Goal: Task Accomplishment & Management: Use online tool/utility

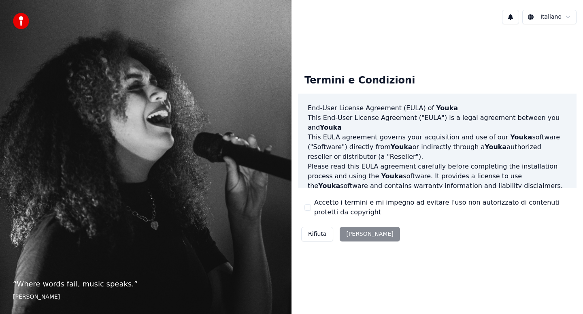
click at [351, 231] on div "Rifiuta [PERSON_NAME]" at bounding box center [350, 233] width 105 height 21
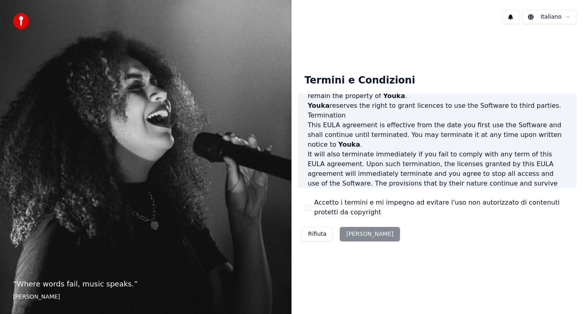
scroll to position [488, 0]
click at [307, 208] on button "Accetto i termini e mi impegno ad evitare l'uso non autorizzato di contenuti pr…" at bounding box center [307, 207] width 6 height 6
click at [353, 235] on button "[PERSON_NAME]" at bounding box center [369, 234] width 60 height 15
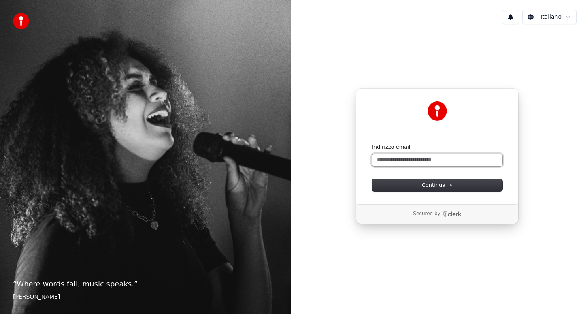
click at [416, 161] on input "Indirizzo email" at bounding box center [437, 160] width 130 height 12
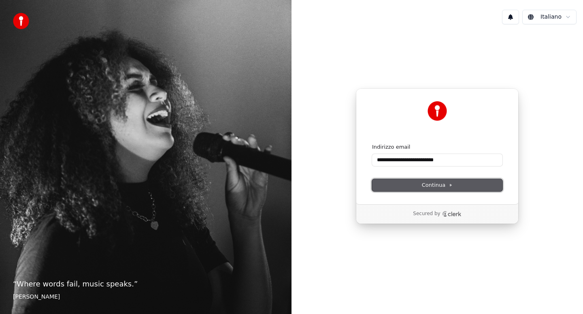
click at [423, 182] on span "Continua" at bounding box center [437, 184] width 31 height 7
type input "**********"
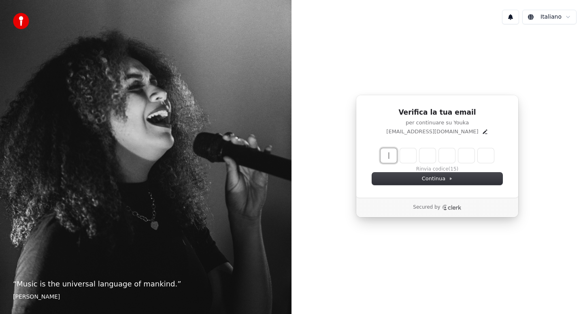
click at [390, 155] on input "Enter verification code" at bounding box center [444, 155] width 129 height 15
type input "******"
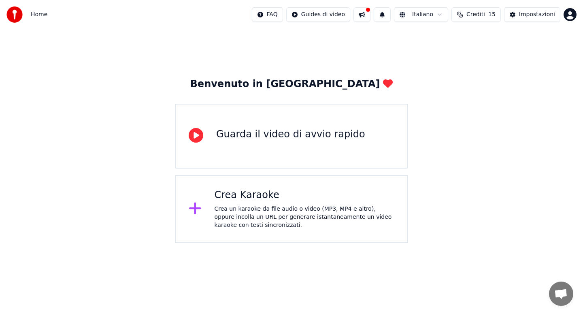
click at [320, 145] on div "Guarda il video di avvio rapido" at bounding box center [291, 136] width 233 height 65
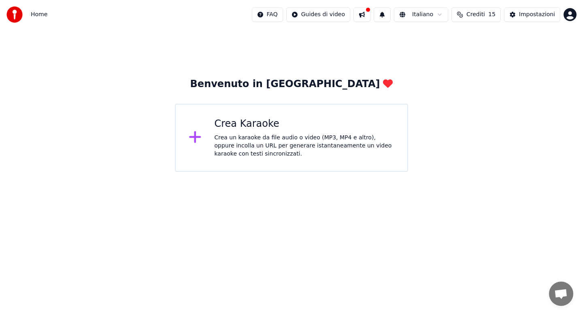
click at [288, 141] on div "Crea un karaoke da file audio o video (MP3, MP4 e altro), oppure incolla un URL…" at bounding box center [304, 146] width 180 height 24
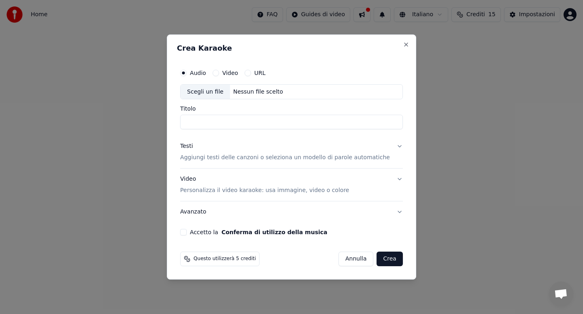
click at [222, 91] on div "Scegli un file" at bounding box center [204, 92] width 49 height 15
click at [324, 125] on input "Titolo" at bounding box center [291, 122] width 223 height 15
type input "**********"
click at [390, 148] on button "Testi Aggiungi testi delle canzoni o seleziona un modello di parole automatiche" at bounding box center [291, 152] width 223 height 32
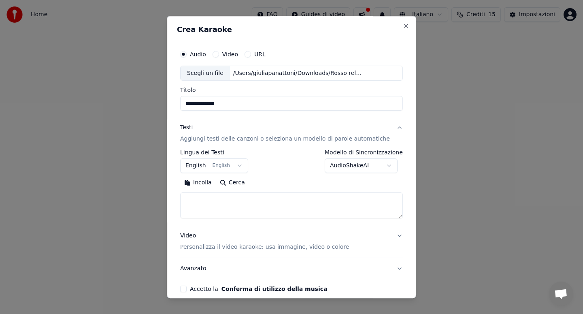
click at [248, 167] on button "English English" at bounding box center [214, 166] width 68 height 15
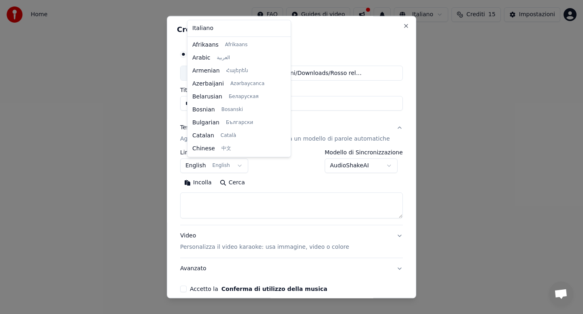
scroll to position [65, 0]
select select "**"
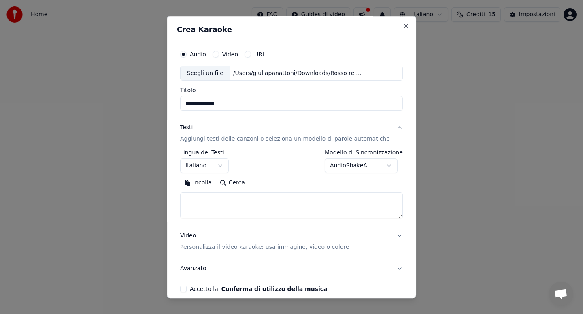
click at [382, 167] on body "**********" at bounding box center [291, 86] width 583 height 172
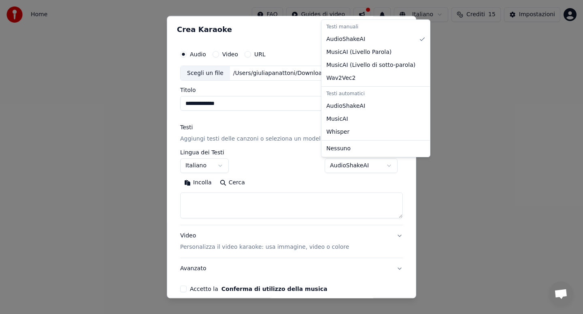
click at [382, 167] on body "**********" at bounding box center [291, 86] width 583 height 172
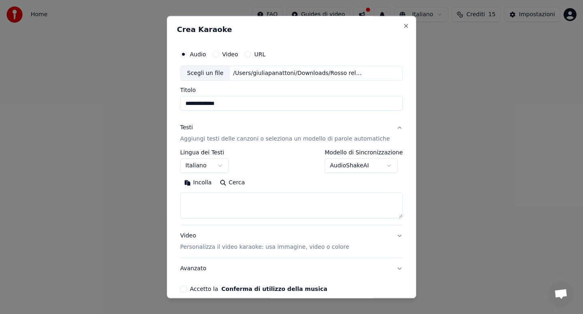
click at [202, 193] on textarea at bounding box center [291, 206] width 223 height 26
paste textarea "**********"
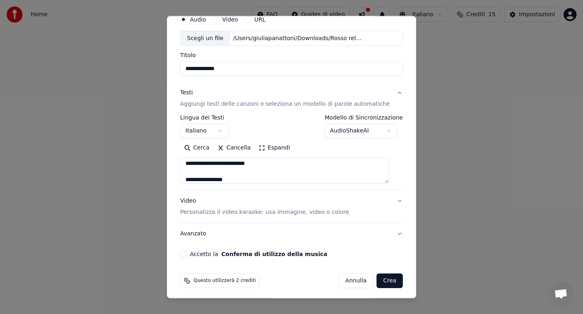
scroll to position [38, 0]
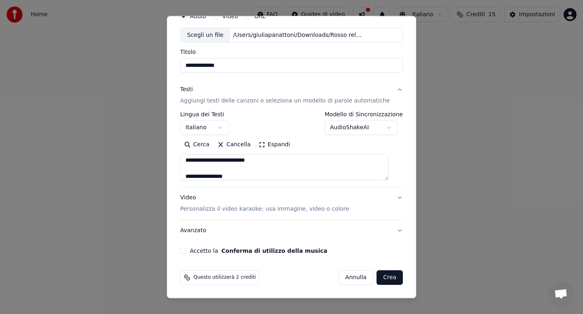
type textarea "**********"
click at [187, 252] on button "Accetto la Conferma di utilizzo della musica" at bounding box center [183, 251] width 6 height 6
click at [385, 276] on button "Crea" at bounding box center [390, 277] width 26 height 15
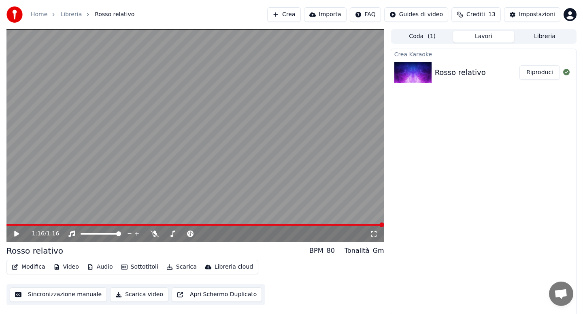
click at [16, 232] on icon at bounding box center [16, 234] width 5 height 6
click at [174, 209] on video at bounding box center [194, 135] width 377 height 212
click at [199, 224] on span at bounding box center [199, 224] width 5 height 5
click at [238, 227] on div "0:39 / 1:16" at bounding box center [194, 233] width 377 height 16
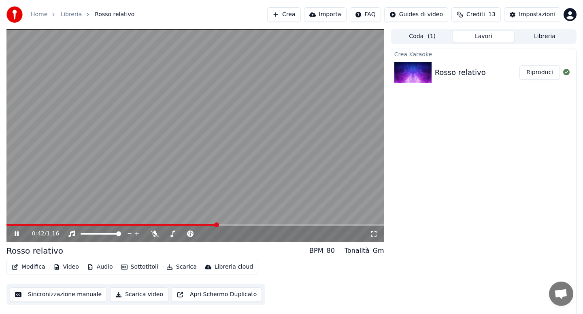
click at [239, 227] on div "0:42 / 1:16" at bounding box center [194, 233] width 377 height 16
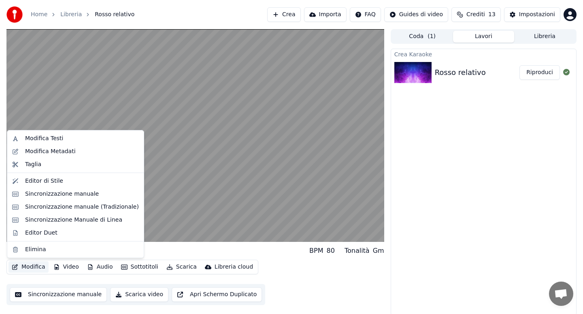
click at [38, 267] on button "Modifica" at bounding box center [28, 266] width 40 height 11
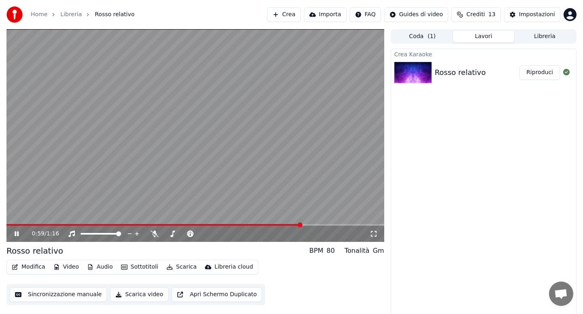
click at [78, 125] on video at bounding box center [194, 135] width 377 height 212
click at [169, 223] on span at bounding box center [170, 224] width 5 height 5
click at [11, 222] on span at bounding box center [13, 224] width 5 height 5
click at [39, 266] on button "Modifica" at bounding box center [28, 266] width 40 height 11
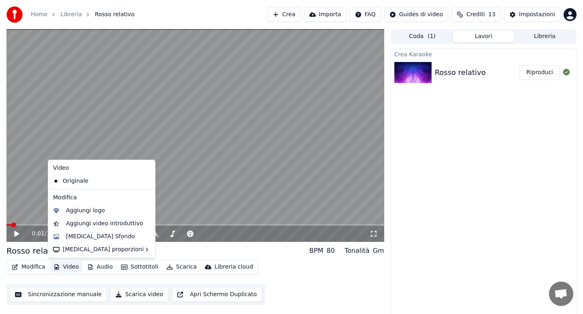
click at [65, 267] on button "Video" at bounding box center [66, 266] width 32 height 11
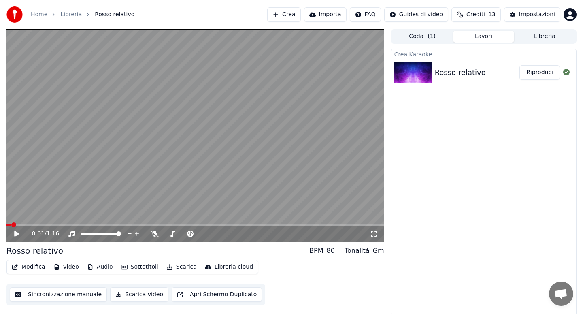
click at [75, 266] on button "Video" at bounding box center [66, 266] width 32 height 11
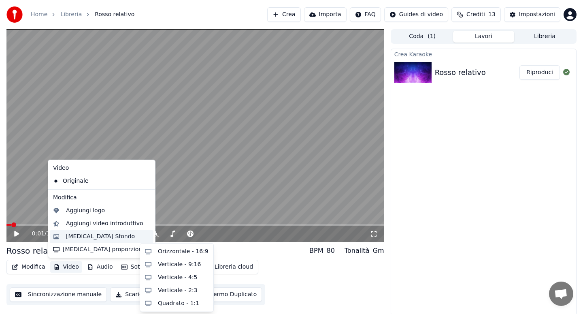
click at [89, 236] on div "Cambia Sfondo" at bounding box center [100, 236] width 69 height 8
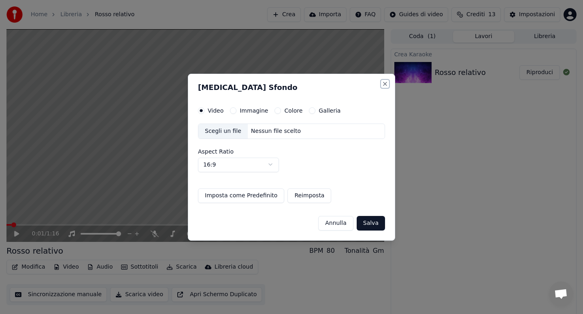
click at [384, 81] on button "Close" at bounding box center [385, 84] width 6 height 6
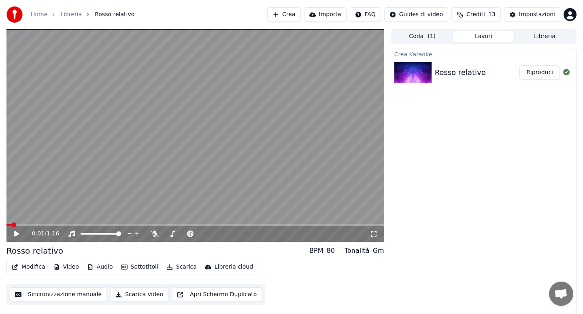
click at [121, 271] on button "Sottotitoli" at bounding box center [140, 266] width 44 height 11
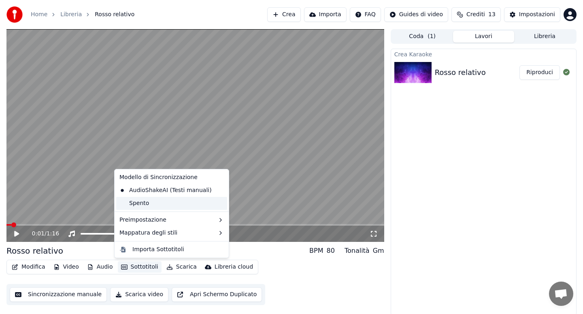
click at [140, 204] on div "Spento" at bounding box center [171, 203] width 111 height 13
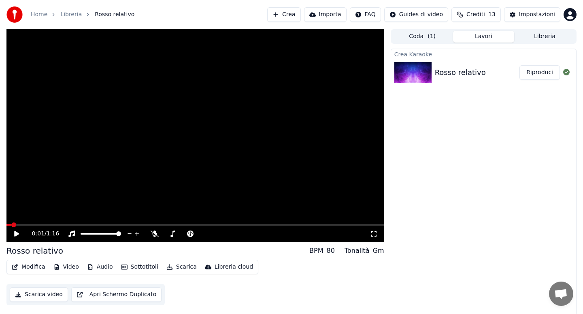
click at [132, 262] on button "Sottotitoli" at bounding box center [140, 266] width 44 height 11
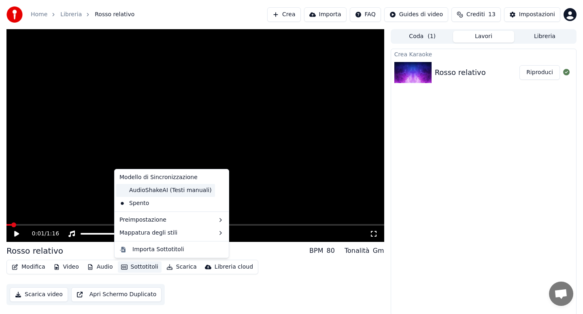
click at [145, 191] on div "AudioShakeAI (Testi manuali)" at bounding box center [165, 190] width 99 height 13
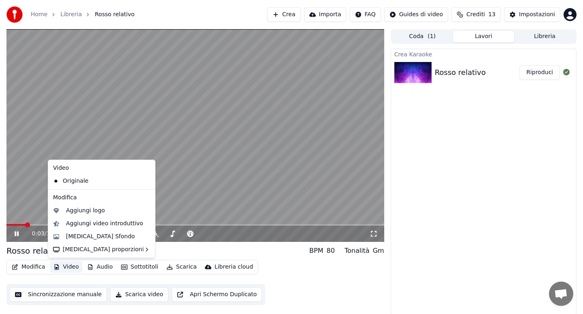
click at [66, 264] on button "Video" at bounding box center [66, 266] width 32 height 11
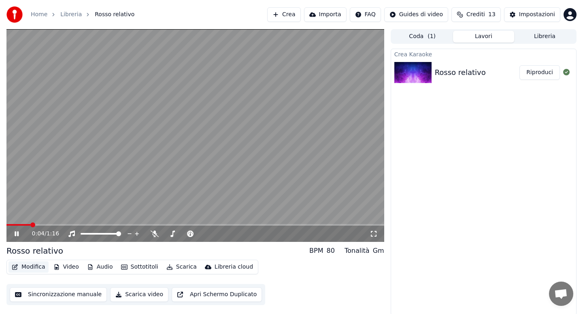
click at [35, 266] on button "Modifica" at bounding box center [28, 266] width 40 height 11
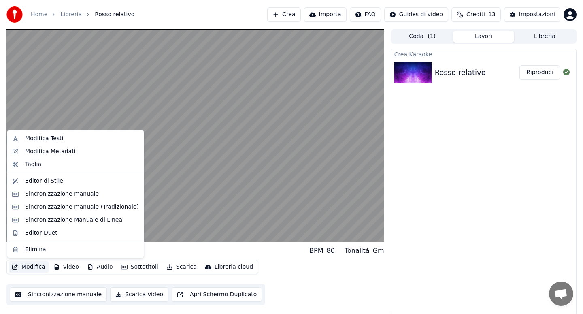
click at [35, 266] on button "Modifica" at bounding box center [28, 266] width 40 height 11
click at [59, 136] on div "Modifica Testi" at bounding box center [44, 138] width 38 height 8
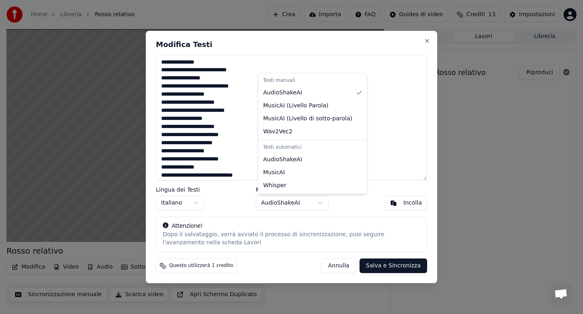
click at [330, 201] on body "**********" at bounding box center [291, 157] width 583 height 314
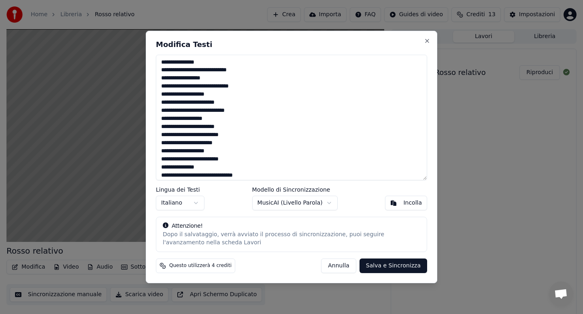
click at [370, 270] on button "Salva e Sincronizza" at bounding box center [393, 265] width 68 height 15
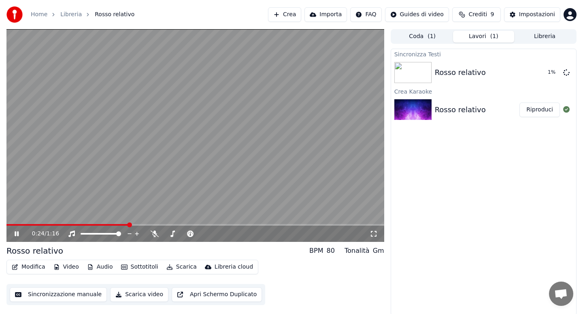
click at [19, 232] on icon at bounding box center [22, 233] width 19 height 6
click at [6, 224] on span at bounding box center [8, 224] width 5 height 5
click at [16, 233] on icon at bounding box center [16, 234] width 5 height 6
click at [76, 234] on div at bounding box center [108, 233] width 65 height 8
click at [70, 234] on icon at bounding box center [71, 233] width 6 height 6
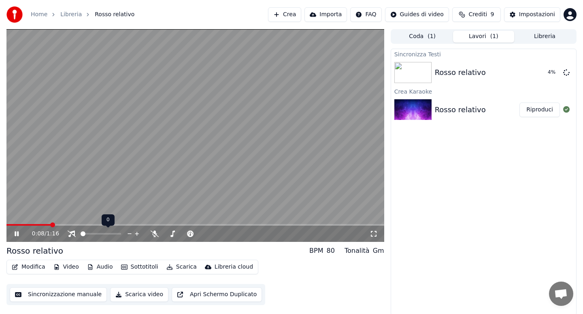
click at [70, 234] on icon at bounding box center [72, 233] width 8 height 6
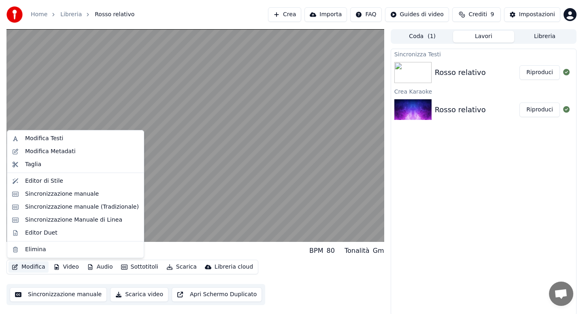
click at [28, 263] on button "Modifica" at bounding box center [28, 266] width 40 height 11
click at [42, 153] on div "Modifica Metadati" at bounding box center [50, 151] width 51 height 8
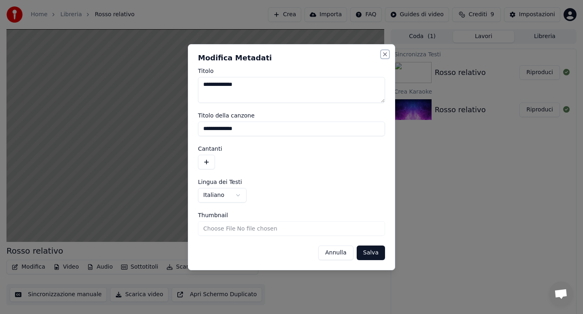
click at [385, 53] on button "Close" at bounding box center [385, 54] width 6 height 6
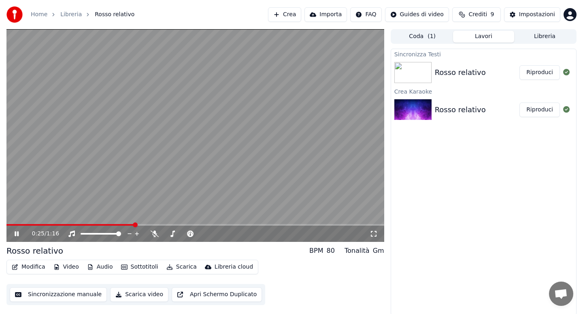
click at [38, 265] on button "Modifica" at bounding box center [28, 266] width 40 height 11
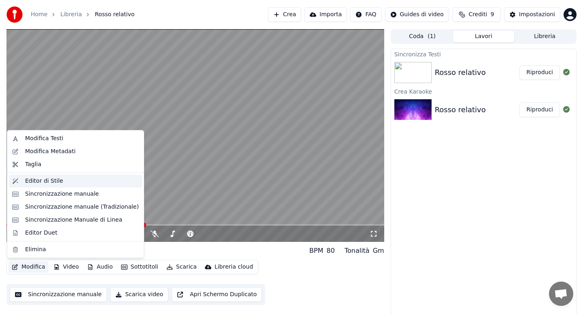
click at [63, 179] on div "Editor di Stile" at bounding box center [82, 181] width 114 height 8
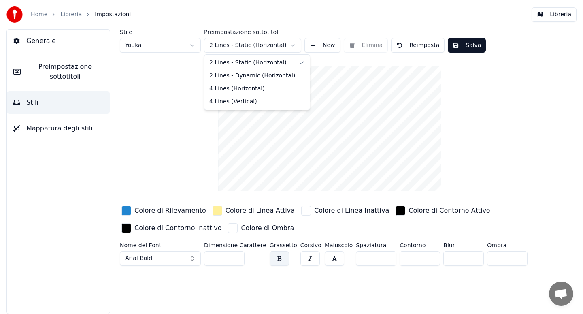
click at [298, 43] on html "Home Libreria Impostazioni Libreria Generale Preimpostazione sottotitoli Stili …" at bounding box center [291, 157] width 583 height 314
click at [302, 15] on html "Home Libreria Impostazioni Libreria Generale Preimpostazione sottotitoli Stili …" at bounding box center [291, 157] width 583 height 314
click at [468, 45] on button "Salva" at bounding box center [466, 45] width 38 height 15
click at [68, 17] on link "Libreria" at bounding box center [70, 15] width 21 height 8
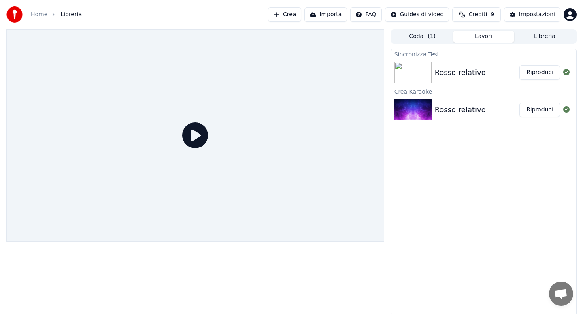
click at [462, 67] on div "Rosso relativo" at bounding box center [460, 72] width 51 height 11
click at [458, 80] on div "Rosso relativo Riproduci" at bounding box center [483, 73] width 185 height 28
click at [533, 67] on button "Riproduci" at bounding box center [539, 72] width 40 height 15
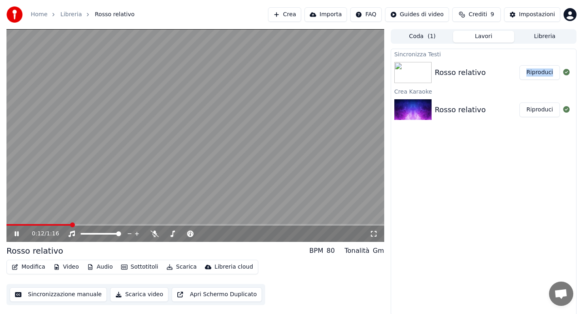
click at [79, 296] on button "Sincronizzazione manuale" at bounding box center [58, 294] width 97 height 15
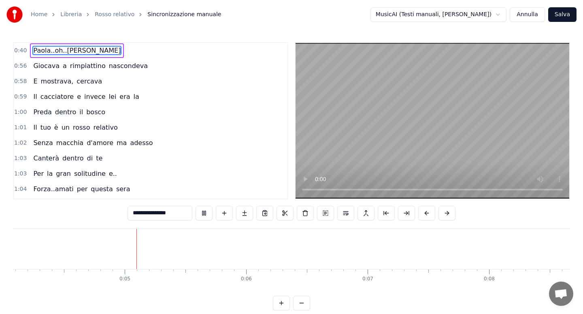
scroll to position [0, 501]
click at [400, 117] on video at bounding box center [431, 120] width 273 height 155
click at [351, 112] on video at bounding box center [431, 120] width 273 height 155
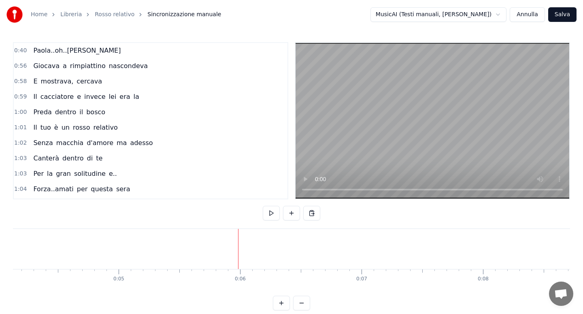
click at [296, 212] on button at bounding box center [291, 213] width 17 height 15
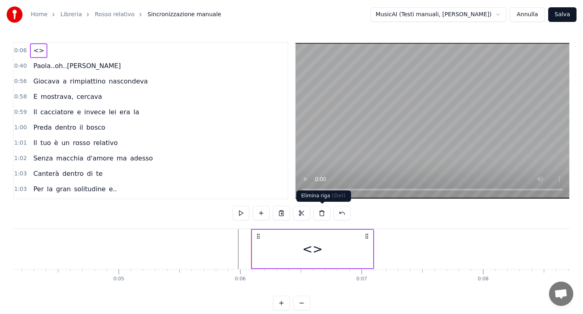
click at [321, 213] on button at bounding box center [321, 213] width 17 height 15
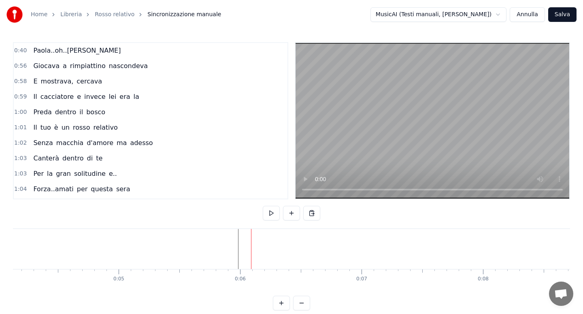
click at [112, 51] on div "0:40 Paola..oh..Paola" at bounding box center [150, 50] width 273 height 15
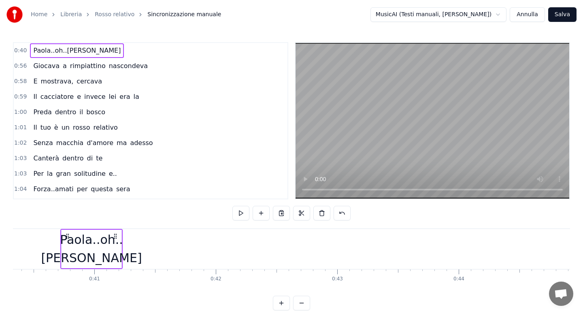
scroll to position [0, 4902]
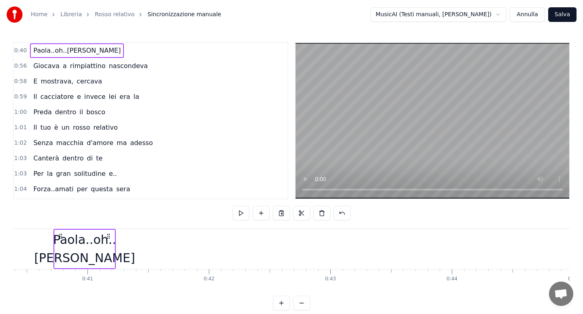
click at [146, 67] on div "0:56 Giocava a rimpiattino nascondeva" at bounding box center [150, 65] width 273 height 15
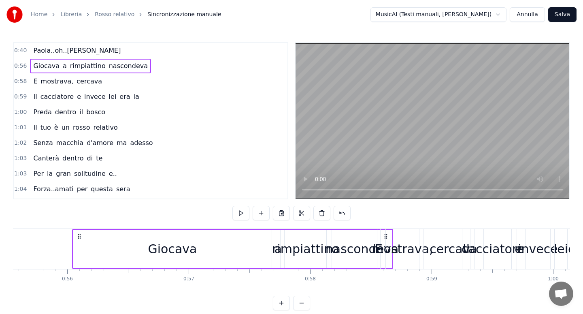
scroll to position [0, 6761]
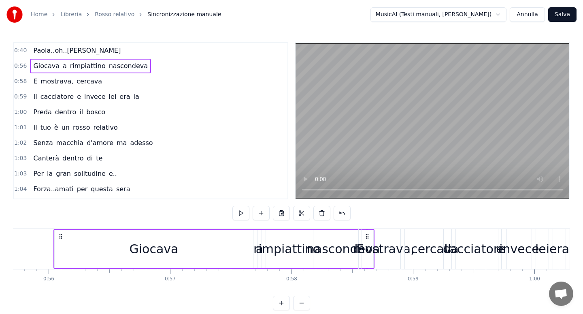
click at [427, 246] on div "cercava" at bounding box center [435, 249] width 48 height 18
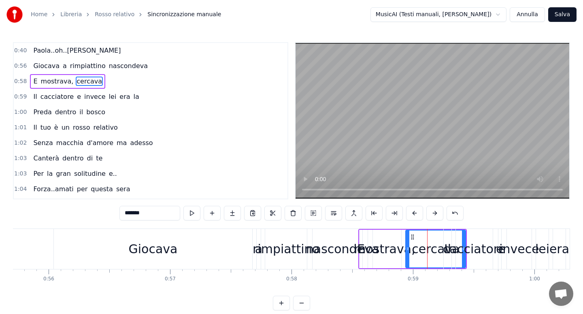
click at [86, 83] on span "cercava" at bounding box center [89, 80] width 27 height 9
click at [190, 216] on button at bounding box center [191, 213] width 17 height 15
click at [117, 18] on link "Rosso relativo" at bounding box center [115, 15] width 40 height 8
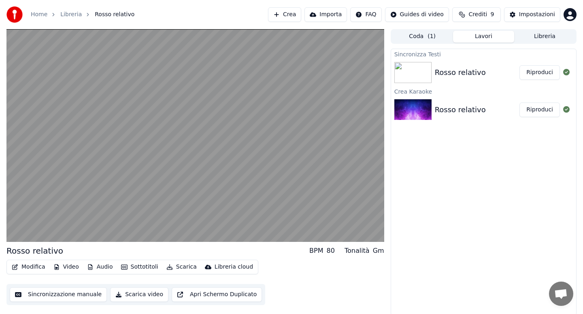
click at [464, 106] on div "Rosso relativo" at bounding box center [460, 109] width 51 height 11
click at [536, 107] on button "Riproduci" at bounding box center [539, 109] width 40 height 15
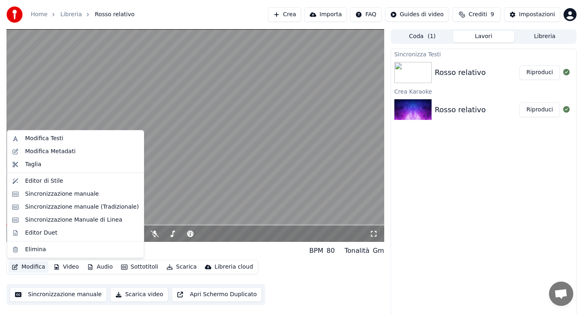
click at [25, 263] on button "Modifica" at bounding box center [28, 266] width 40 height 11
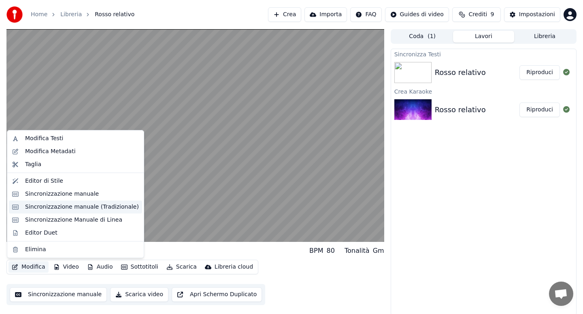
click at [40, 208] on div "Sincronizzazione manuale (Tradizionale)" at bounding box center [82, 207] width 114 height 8
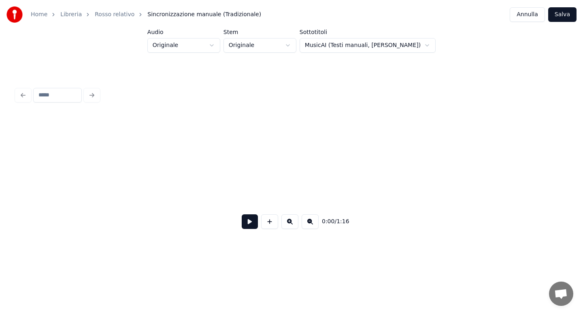
scroll to position [0, 3295]
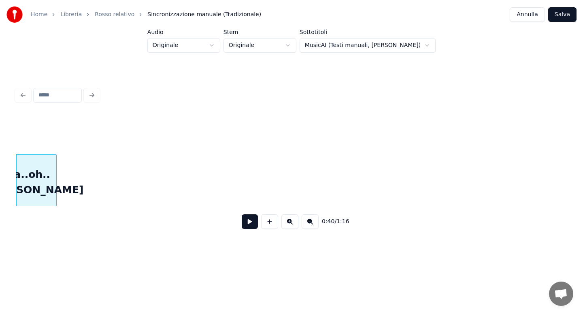
click at [56, 184] on div "Paola..oh..Paola" at bounding box center [37, 182] width 40 height 55
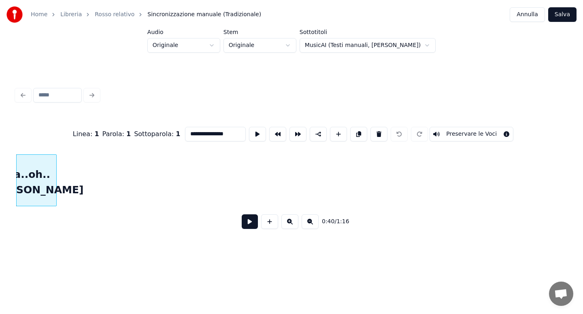
click at [248, 220] on button at bounding box center [250, 221] width 16 height 15
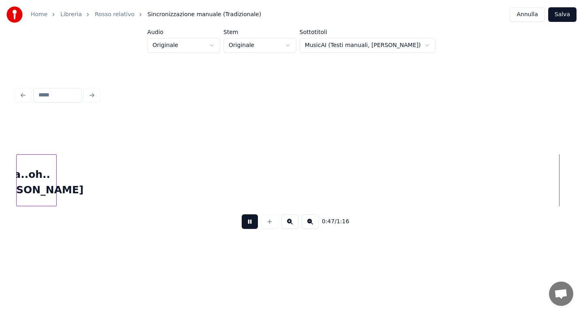
scroll to position [0, 3845]
click at [24, 94] on div at bounding box center [291, 95] width 557 height 18
click at [533, 13] on button "Annulla" at bounding box center [526, 14] width 35 height 15
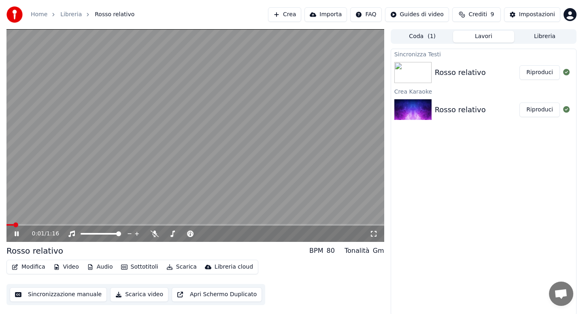
click at [23, 267] on button "Modifica" at bounding box center [28, 266] width 40 height 11
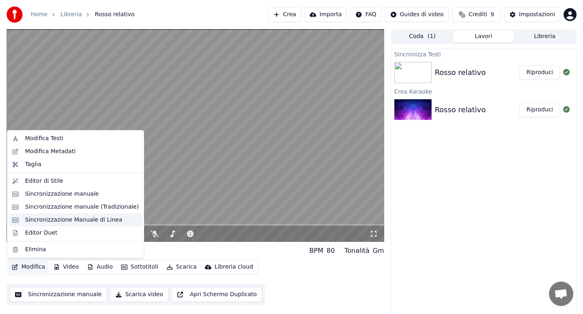
click at [44, 218] on div "Sincronizzazione Manuale di Linea" at bounding box center [73, 220] width 97 height 8
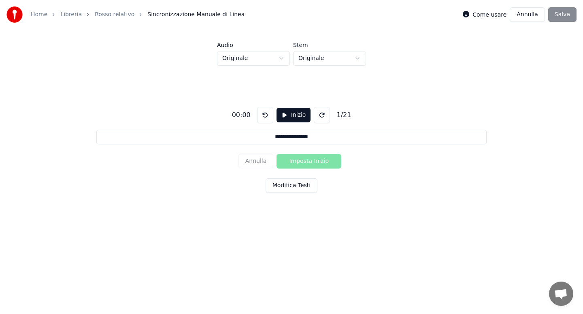
click at [298, 160] on div "Annulla Imposta Inizio" at bounding box center [291, 161] width 106 height 21
click at [290, 194] on div "Modifica Testi" at bounding box center [291, 187] width 52 height 18
click at [289, 178] on button "Modifica Testi" at bounding box center [291, 185] width 52 height 15
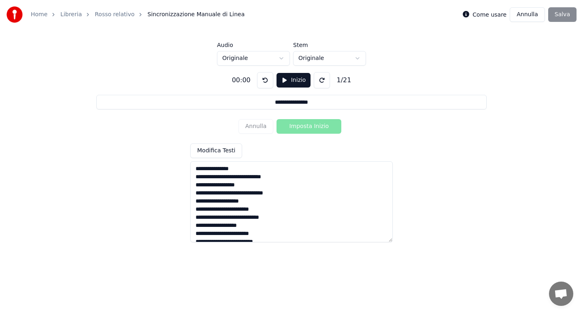
drag, startPoint x: 224, startPoint y: 177, endPoint x: 247, endPoint y: 177, distance: 23.1
click at [247, 177] on textarea "**********" at bounding box center [291, 201] width 202 height 81
drag, startPoint x: 224, startPoint y: 193, endPoint x: 204, endPoint y: 194, distance: 20.2
click at [204, 194] on textarea "**********" at bounding box center [291, 201] width 202 height 81
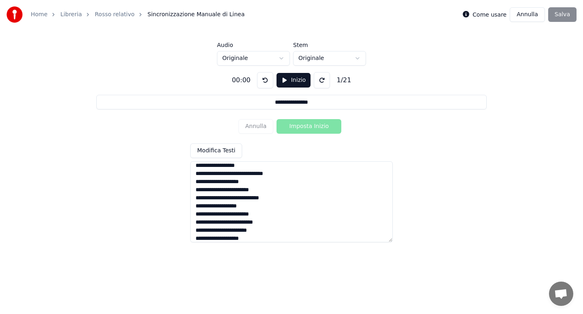
drag, startPoint x: 218, startPoint y: 198, endPoint x: 233, endPoint y: 199, distance: 14.6
click at [233, 199] on textarea "**********" at bounding box center [291, 201] width 202 height 81
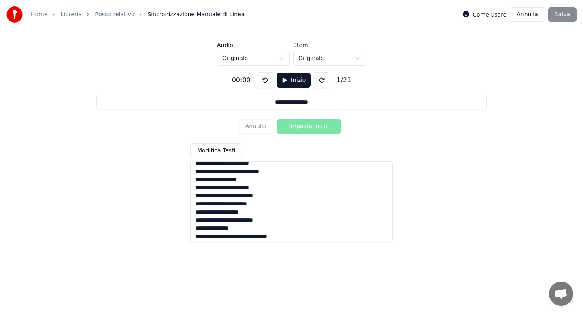
scroll to position [48, 0]
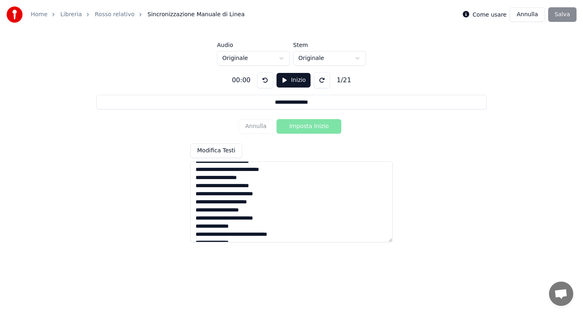
drag, startPoint x: 228, startPoint y: 210, endPoint x: 216, endPoint y: 210, distance: 12.1
click at [216, 210] on textarea "**********" at bounding box center [291, 201] width 202 height 81
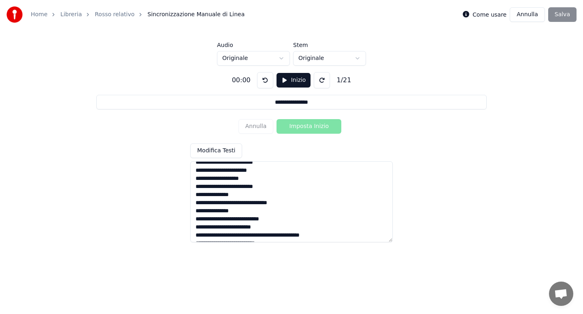
scroll to position [80, 0]
drag, startPoint x: 234, startPoint y: 203, endPoint x: 219, endPoint y: 202, distance: 15.4
click at [219, 202] on textarea "**********" at bounding box center [291, 201] width 202 height 81
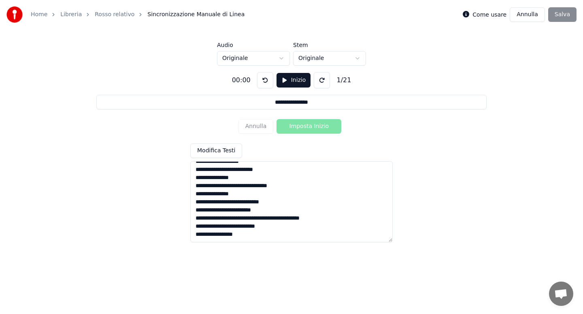
drag, startPoint x: 240, startPoint y: 201, endPoint x: 215, endPoint y: 202, distance: 24.3
click at [215, 202] on textarea "**********" at bounding box center [291, 201] width 202 height 81
drag, startPoint x: 223, startPoint y: 218, endPoint x: 242, endPoint y: 220, distance: 19.5
click at [242, 220] on textarea "**********" at bounding box center [291, 201] width 202 height 81
type textarea "**********"
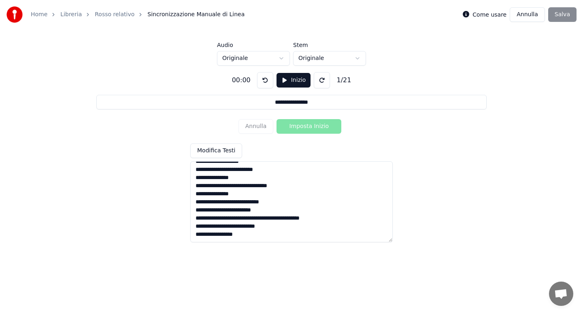
click at [305, 128] on div "Annulla Imposta Inizio" at bounding box center [291, 126] width 106 height 21
click at [232, 144] on button "Modifica Testi" at bounding box center [216, 150] width 52 height 15
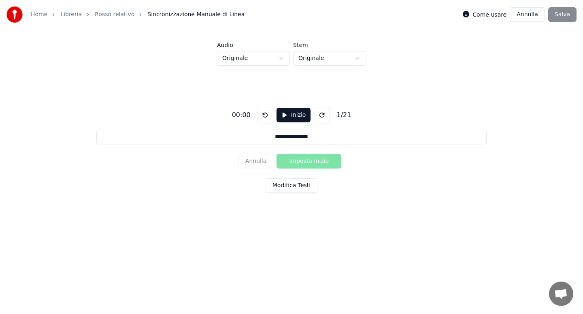
click at [295, 114] on button "Inizio" at bounding box center [293, 115] width 34 height 15
click at [121, 11] on link "Rosso relativo" at bounding box center [115, 15] width 40 height 8
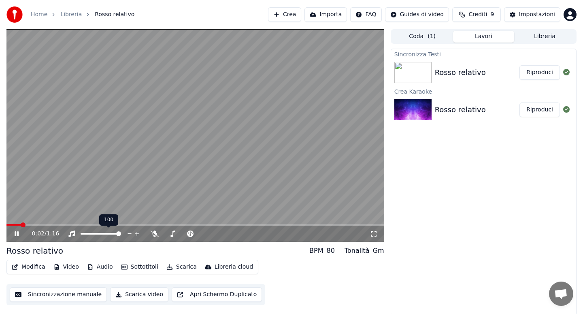
click at [129, 220] on video at bounding box center [194, 135] width 377 height 212
click at [130, 223] on video at bounding box center [194, 135] width 377 height 212
click at [130, 224] on span at bounding box center [194, 225] width 377 height 2
click at [193, 226] on div "0:26 / 1:16" at bounding box center [194, 233] width 377 height 16
click at [191, 224] on span at bounding box center [194, 225] width 377 height 2
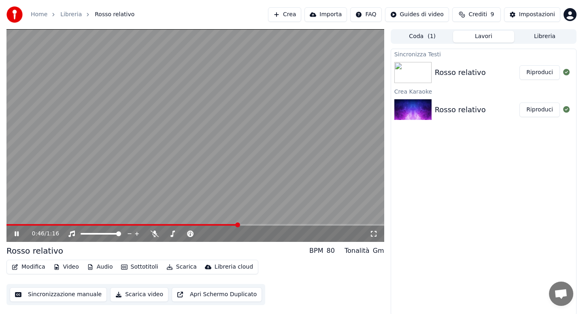
click at [326, 248] on div "BPM 80" at bounding box center [321, 251] width 25 height 10
click at [360, 248] on div "Tonalità" at bounding box center [356, 251] width 25 height 10
click at [29, 266] on button "Modifica" at bounding box center [28, 266] width 40 height 11
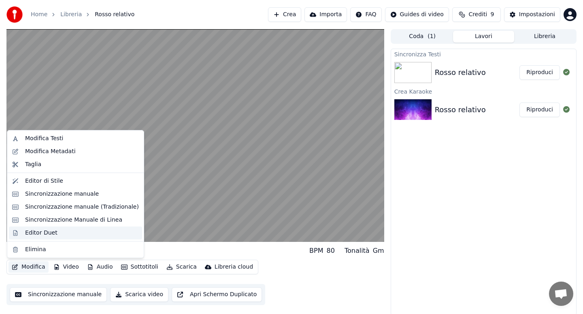
click at [34, 234] on div "Editor Duet" at bounding box center [41, 233] width 32 height 8
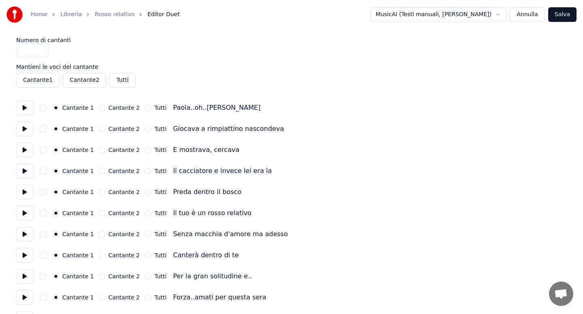
click at [114, 15] on link "Rosso relativo" at bounding box center [115, 15] width 40 height 8
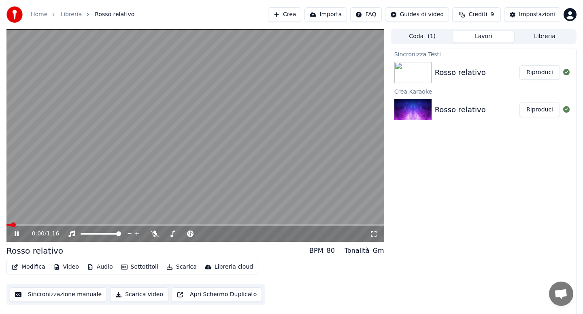
click at [32, 265] on button "Modifica" at bounding box center [28, 266] width 40 height 11
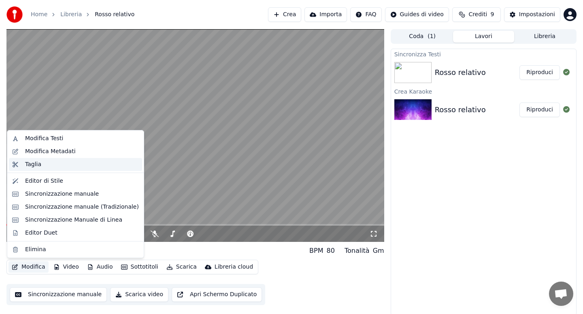
click at [43, 159] on div "Taglia" at bounding box center [75, 164] width 133 height 13
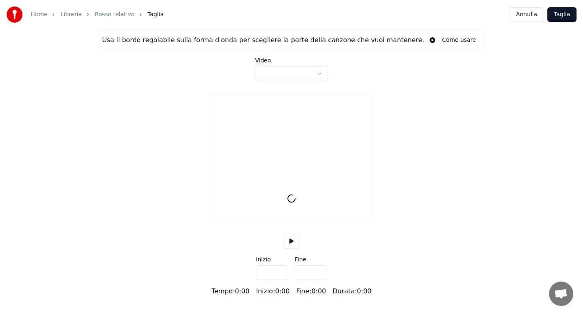
type input "****"
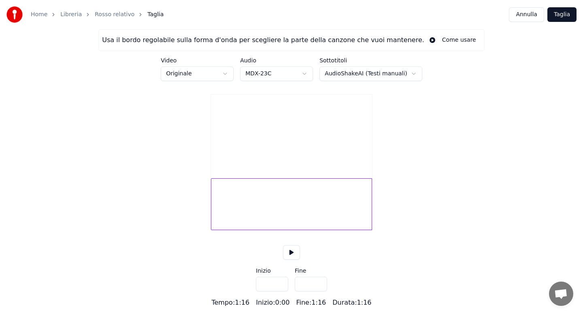
scroll to position [4, 0]
click at [353, 206] on div at bounding box center [291, 204] width 161 height 52
click at [377, 204] on div "Usa il bordo regolabile sulla forma d'onda per scegliere la parte della canzone…" at bounding box center [291, 168] width 583 height 278
click at [394, 192] on div "Usa il bordo regolabile sulla forma d'onda per scegliere la parte della canzone…" at bounding box center [291, 168] width 583 height 278
click at [321, 161] on video at bounding box center [291, 134] width 161 height 81
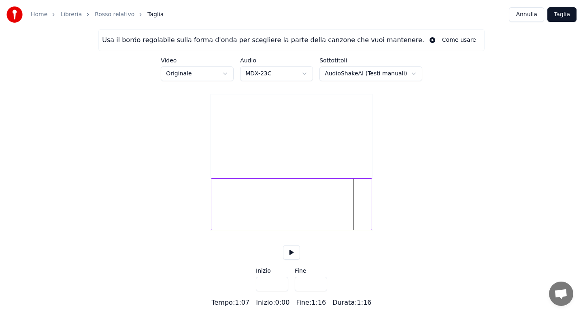
click at [321, 161] on video at bounding box center [291, 134] width 161 height 81
click at [350, 66] on html "Home Libreria Rosso relativo Taglia Annulla Taglia Usa il bordo regolabile sull…" at bounding box center [291, 153] width 583 height 307
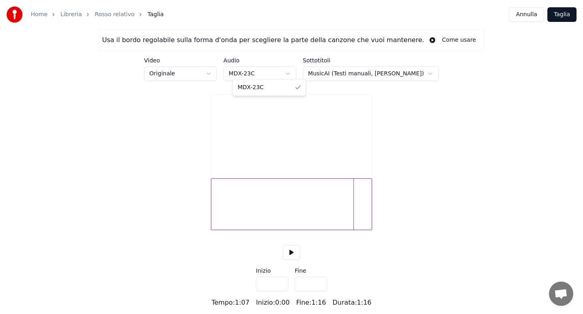
click at [297, 72] on html "Home Libreria Rosso relativo Taglia Annulla Taglia Usa il bordo regolabile sull…" at bounding box center [291, 153] width 583 height 307
click at [564, 11] on button "Taglia" at bounding box center [561, 14] width 29 height 15
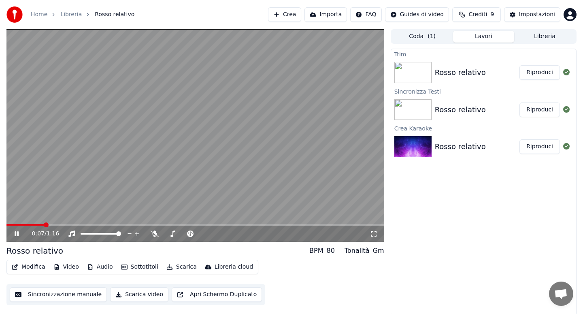
click at [276, 136] on video at bounding box center [194, 135] width 377 height 212
click at [569, 72] on div at bounding box center [566, 73] width 13 height 10
click at [568, 74] on icon at bounding box center [566, 72] width 6 height 6
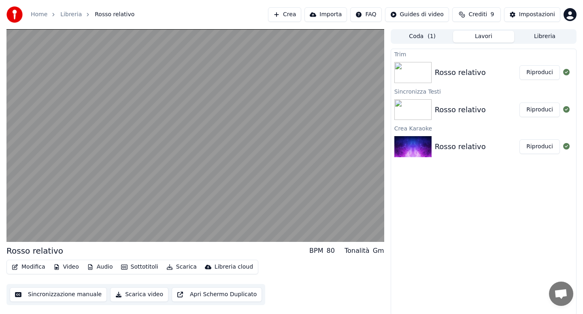
click at [558, 74] on button "Riproduci" at bounding box center [539, 72] width 40 height 15
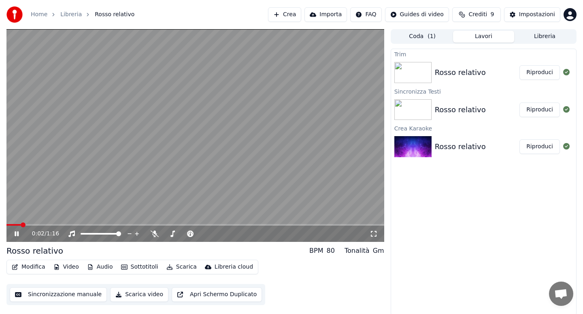
click at [309, 225] on span at bounding box center [194, 225] width 377 height 2
click at [24, 227] on div "1:10 / 1:16" at bounding box center [194, 233] width 377 height 16
click at [21, 225] on span at bounding box center [183, 225] width 355 height 2
click at [6, 225] on span at bounding box center [8, 224] width 5 height 5
click at [59, 226] on div "0:07 / 1:16" at bounding box center [194, 233] width 377 height 16
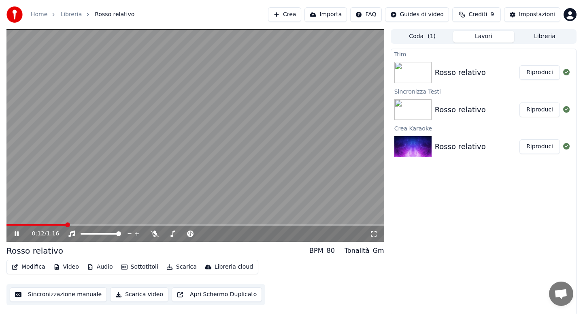
click at [67, 224] on span at bounding box center [194, 225] width 377 height 2
click at [83, 225] on div "0:12 / 1:16" at bounding box center [194, 233] width 377 height 16
click at [102, 225] on div "0:13 / 1:16" at bounding box center [194, 233] width 377 height 16
click at [100, 224] on span at bounding box center [194, 225] width 377 height 2
click at [131, 225] on span at bounding box center [194, 225] width 377 height 2
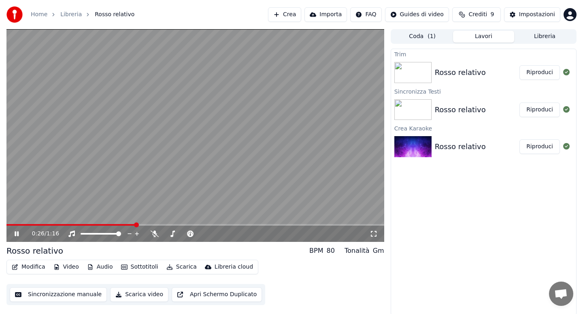
click at [178, 224] on span at bounding box center [194, 225] width 377 height 2
click at [139, 266] on button "Sottotitoli" at bounding box center [140, 266] width 44 height 11
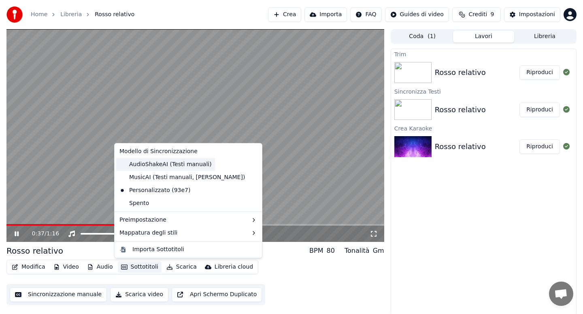
click at [165, 158] on div "AudioShakeAI (Testi manuali)" at bounding box center [165, 164] width 99 height 13
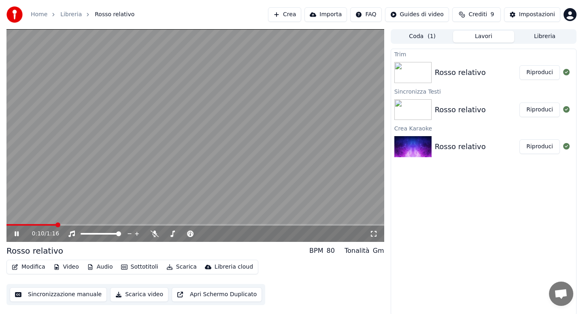
click at [55, 224] on span at bounding box center [57, 224] width 5 height 5
click at [6, 226] on span at bounding box center [8, 224] width 5 height 5
click at [538, 17] on div "Impostazioni" at bounding box center [537, 15] width 36 height 8
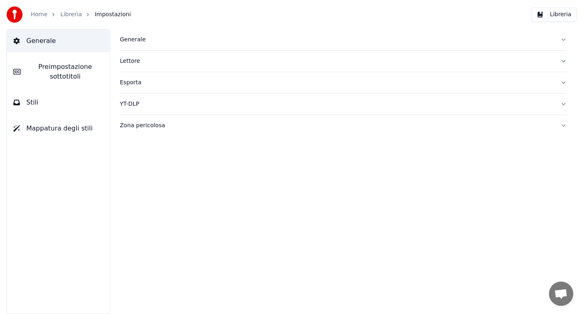
click at [53, 77] on span "Preimpostazione sottotitoli" at bounding box center [65, 71] width 76 height 19
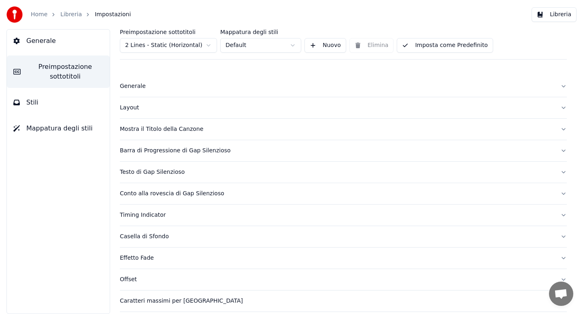
click at [72, 13] on link "Libreria" at bounding box center [70, 15] width 21 height 8
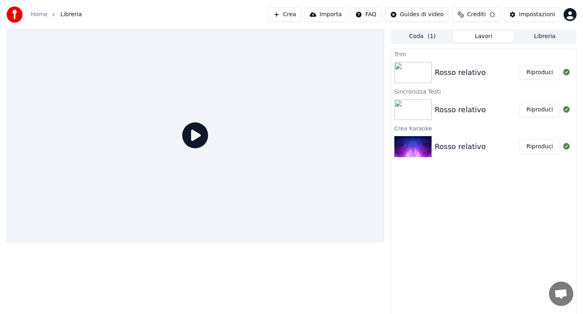
click at [433, 74] on div at bounding box center [414, 72] width 40 height 21
click at [565, 73] on icon at bounding box center [566, 72] width 6 height 6
click at [294, 16] on button "Crea" at bounding box center [284, 14] width 33 height 15
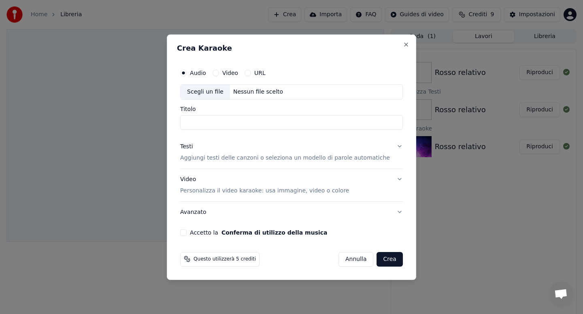
click at [229, 90] on div "Scegli un file" at bounding box center [204, 92] width 49 height 15
click at [209, 87] on div "Scegli un file" at bounding box center [204, 92] width 49 height 15
type input "**********"
click at [366, 157] on p "Aggiungi testi delle canzoni o seleziona un modello di parole automatiche" at bounding box center [285, 158] width 210 height 8
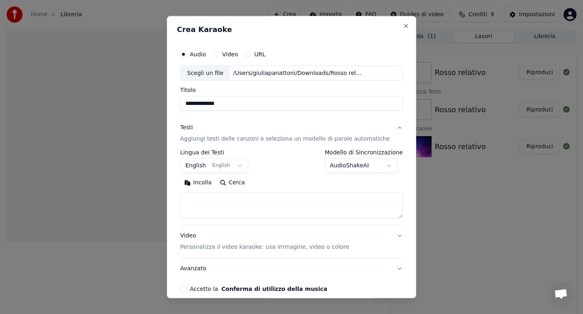
click at [242, 182] on button "Cerca" at bounding box center [232, 182] width 33 height 13
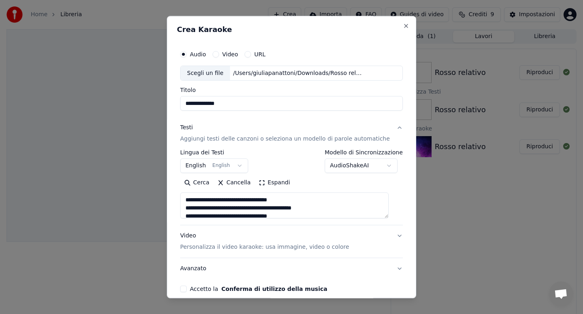
click at [255, 203] on textarea at bounding box center [284, 206] width 208 height 26
drag, startPoint x: 239, startPoint y: 200, endPoint x: 220, endPoint y: 198, distance: 18.7
click at [220, 198] on textarea at bounding box center [284, 206] width 208 height 26
drag, startPoint x: 241, startPoint y: 208, endPoint x: 223, endPoint y: 208, distance: 17.8
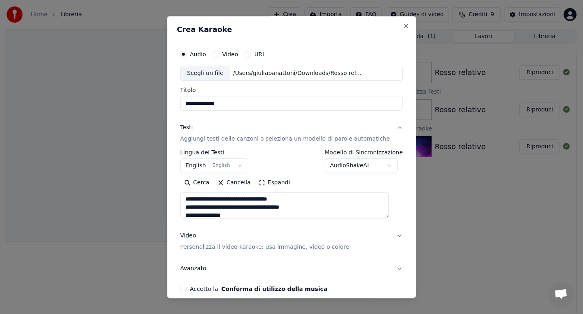
click at [223, 208] on textarea at bounding box center [284, 206] width 208 height 26
drag, startPoint x: 210, startPoint y: 212, endPoint x: 198, endPoint y: 210, distance: 12.6
click at [198, 210] on textarea at bounding box center [284, 206] width 208 height 26
click at [200, 210] on textarea at bounding box center [284, 206] width 208 height 26
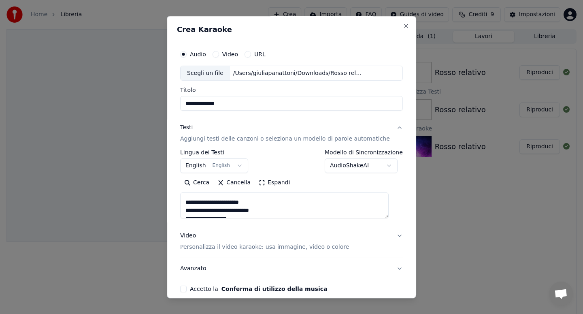
scroll to position [50, 0]
drag, startPoint x: 229, startPoint y: 206, endPoint x: 216, endPoint y: 206, distance: 13.4
click at [216, 206] on textarea at bounding box center [284, 206] width 208 height 26
drag, startPoint x: 222, startPoint y: 208, endPoint x: 207, endPoint y: 206, distance: 15.5
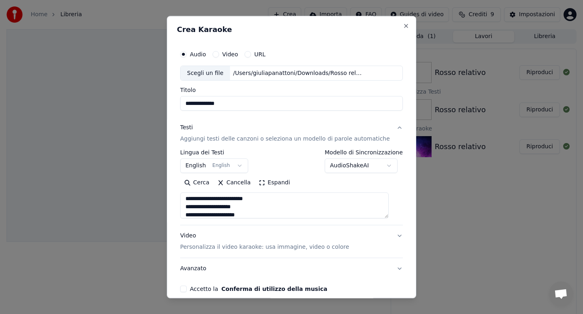
click at [207, 206] on textarea at bounding box center [284, 206] width 208 height 26
drag, startPoint x: 222, startPoint y: 206, endPoint x: 203, endPoint y: 205, distance: 19.0
click at [203, 205] on textarea at bounding box center [284, 206] width 208 height 26
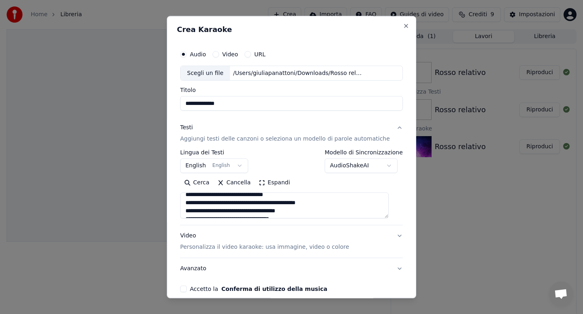
drag, startPoint x: 265, startPoint y: 204, endPoint x: 273, endPoint y: 204, distance: 8.1
click at [273, 204] on textarea at bounding box center [284, 206] width 208 height 26
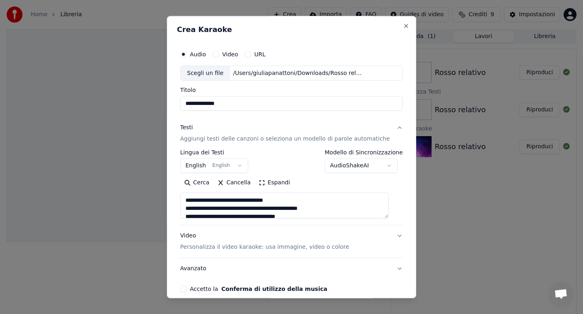
scroll to position [120, 0]
drag, startPoint x: 254, startPoint y: 198, endPoint x: 273, endPoint y: 202, distance: 19.0
click at [273, 202] on textarea at bounding box center [284, 206] width 208 height 26
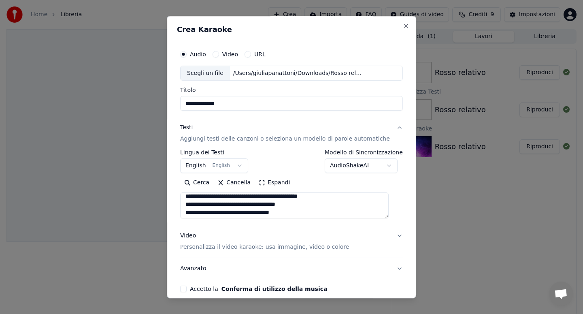
scroll to position [134, 0]
drag, startPoint x: 254, startPoint y: 204, endPoint x: 278, endPoint y: 206, distance: 24.3
click at [278, 206] on textarea at bounding box center [284, 206] width 208 height 26
drag, startPoint x: 223, startPoint y: 198, endPoint x: 240, endPoint y: 198, distance: 17.8
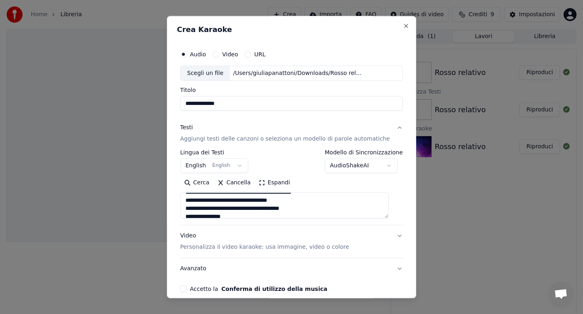
click at [240, 198] on textarea at bounding box center [284, 206] width 208 height 26
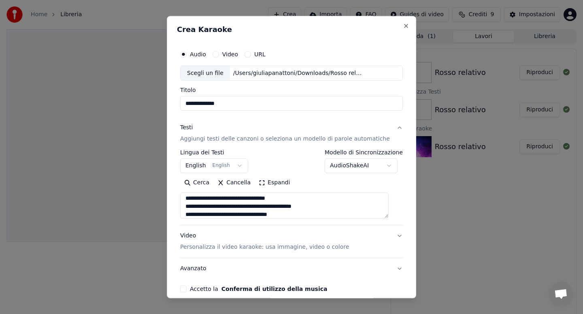
click at [240, 198] on textarea at bounding box center [284, 206] width 208 height 26
drag, startPoint x: 222, startPoint y: 203, endPoint x: 243, endPoint y: 204, distance: 21.5
click at [243, 204] on textarea at bounding box center [284, 206] width 208 height 26
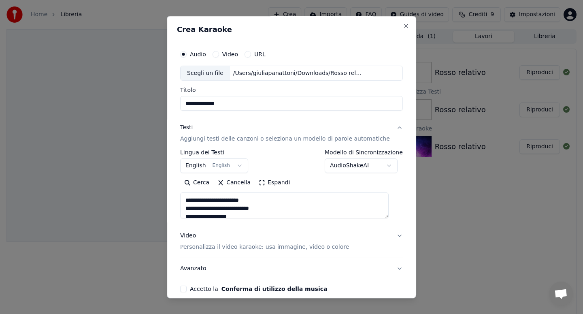
drag, startPoint x: 242, startPoint y: 209, endPoint x: 251, endPoint y: 209, distance: 8.9
click at [251, 209] on textarea at bounding box center [284, 206] width 208 height 26
drag, startPoint x: 225, startPoint y: 197, endPoint x: 236, endPoint y: 197, distance: 10.9
click at [236, 197] on textarea at bounding box center [284, 206] width 208 height 26
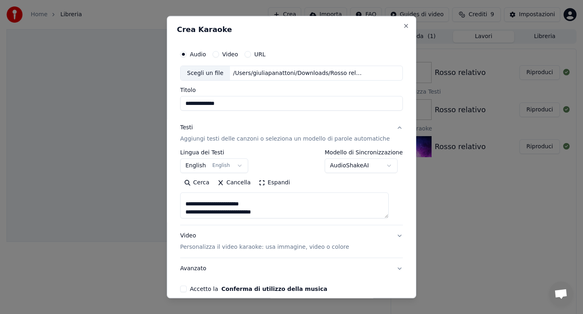
click at [236, 197] on textarea at bounding box center [284, 206] width 208 height 26
drag, startPoint x: 226, startPoint y: 201, endPoint x: 244, endPoint y: 201, distance: 17.8
click at [244, 201] on textarea at bounding box center [284, 206] width 208 height 26
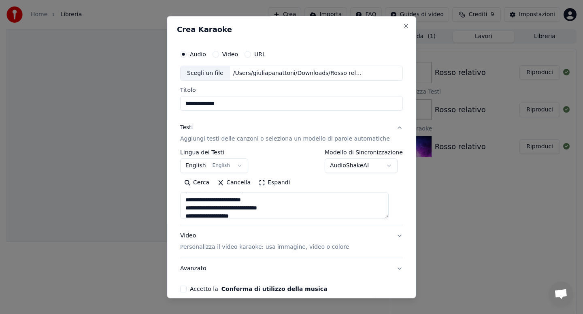
drag, startPoint x: 210, startPoint y: 201, endPoint x: 220, endPoint y: 201, distance: 10.1
click at [220, 201] on textarea at bounding box center [284, 206] width 208 height 26
drag, startPoint x: 261, startPoint y: 208, endPoint x: 269, endPoint y: 209, distance: 8.5
click at [269, 209] on textarea at bounding box center [284, 206] width 208 height 26
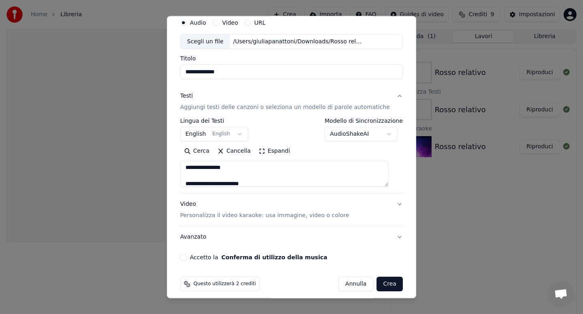
scroll to position [38, 0]
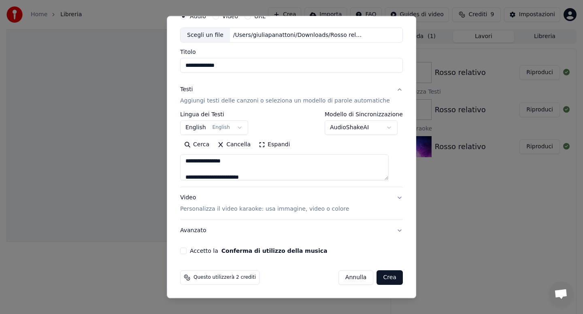
type textarea "**********"
click at [187, 252] on button "Accetto la Conferma di utilizzo della musica" at bounding box center [183, 251] width 6 height 6
click at [380, 269] on div "Questo utilizzerà 2 crediti Annulla Crea" at bounding box center [291, 277] width 229 height 21
click at [381, 275] on button "Crea" at bounding box center [390, 277] width 26 height 15
select select "**"
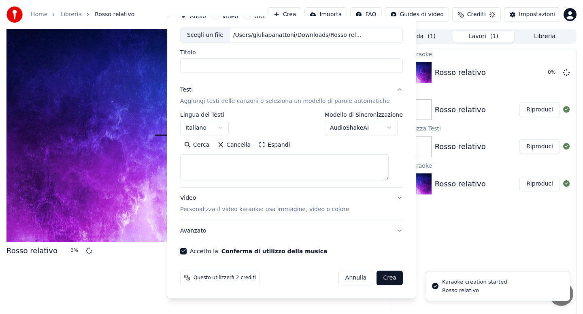
scroll to position [0, 0]
select select
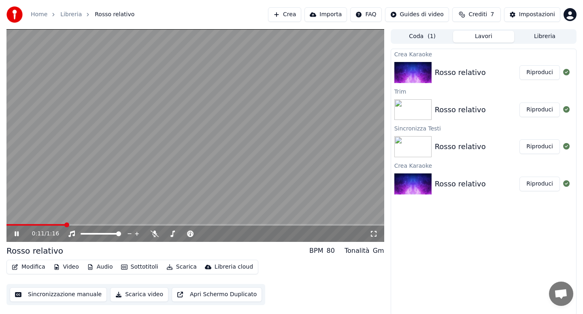
click at [257, 128] on video at bounding box center [194, 135] width 377 height 212
click at [42, 11] on link "Home" at bounding box center [39, 15] width 17 height 8
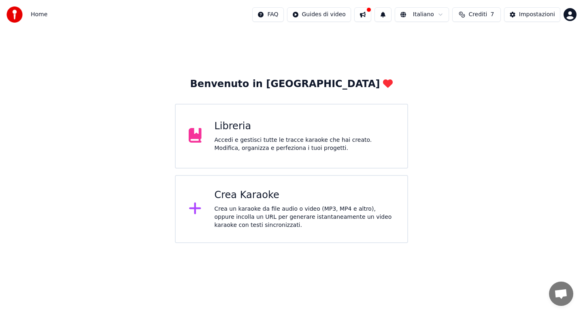
click at [227, 216] on div "Crea un karaoke da file audio o video (MP3, MP4 e altro), oppure incolla un URL…" at bounding box center [304, 217] width 180 height 24
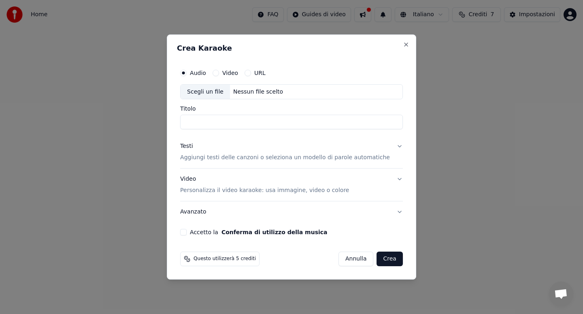
click at [233, 72] on label "Video" at bounding box center [230, 73] width 16 height 6
click at [219, 72] on button "Video" at bounding box center [215, 73] width 6 height 6
click at [206, 74] on label "Audio" at bounding box center [198, 73] width 16 height 6
click at [187, 74] on button "Audio" at bounding box center [183, 73] width 6 height 6
click at [239, 76] on div "Audio Video URL" at bounding box center [291, 73] width 223 height 16
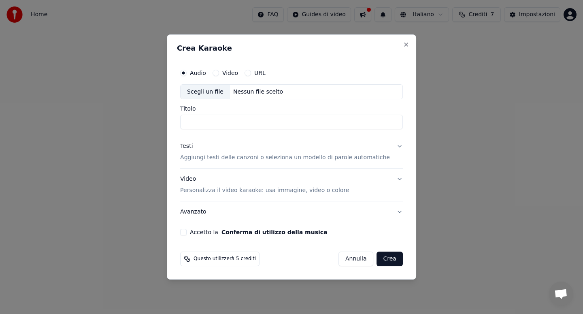
click at [237, 72] on label "Video" at bounding box center [230, 73] width 16 height 6
click at [219, 72] on button "Video" at bounding box center [215, 73] width 6 height 6
click at [259, 71] on div "URL" at bounding box center [254, 73] width 21 height 6
click at [250, 70] on button "URL" at bounding box center [247, 73] width 6 height 6
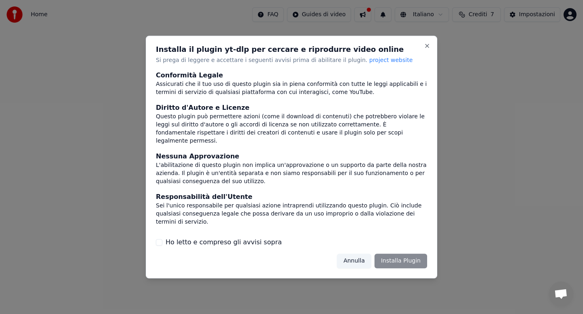
click at [356, 267] on button "Annulla" at bounding box center [354, 260] width 34 height 15
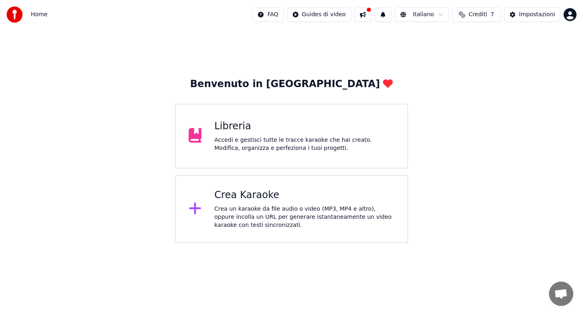
click at [219, 205] on div "Crea un karaoke da file audio o video (MP3, MP4 e altro), oppure incolla un URL…" at bounding box center [304, 217] width 180 height 24
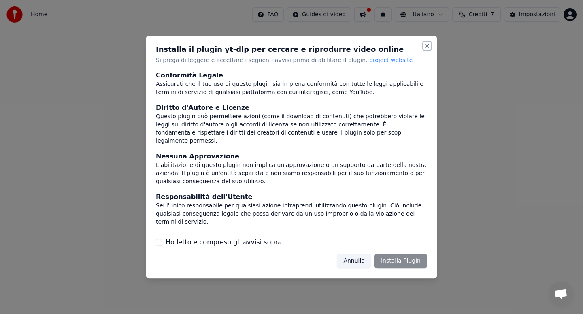
click at [425, 49] on button "Close" at bounding box center [427, 45] width 6 height 6
click at [425, 46] on button "Close" at bounding box center [427, 45] width 6 height 6
click at [355, 261] on button "Annulla" at bounding box center [354, 260] width 34 height 15
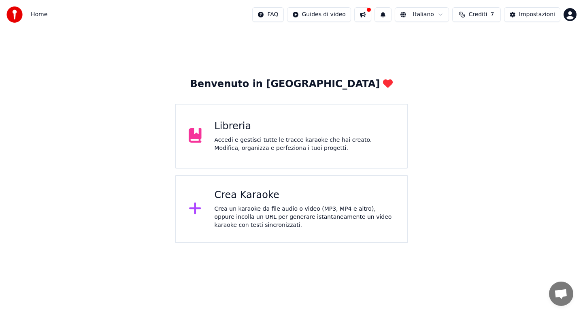
click at [250, 206] on div "Crea un karaoke da file audio o video (MP3, MP4 e altro), oppure incolla un URL…" at bounding box center [304, 217] width 180 height 24
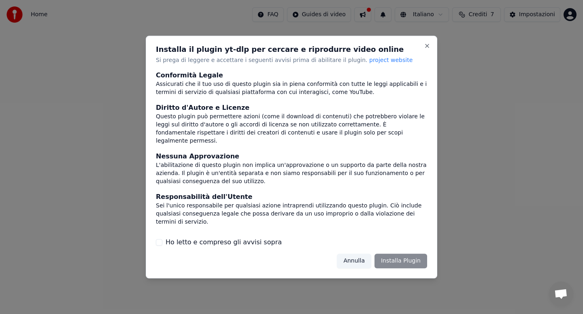
click at [217, 241] on label "Ho letto e compreso gli avvisi sopra" at bounding box center [223, 242] width 116 height 10
click at [162, 241] on button "Ho letto e compreso gli avvisi sopra" at bounding box center [159, 242] width 6 height 6
click at [362, 261] on button "Annulla" at bounding box center [354, 260] width 34 height 15
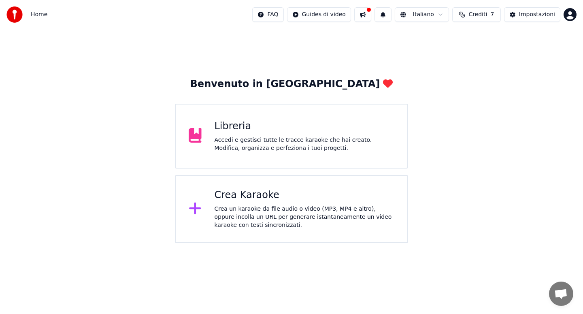
click at [294, 189] on div "Crea Karaoke" at bounding box center [304, 195] width 180 height 13
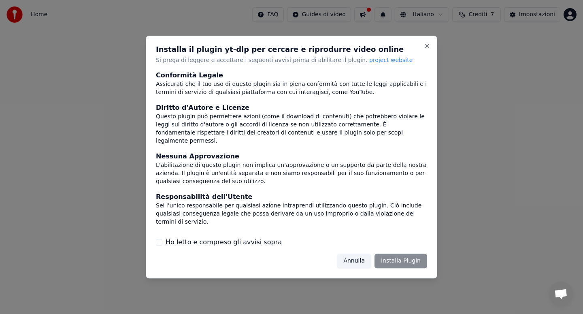
scroll to position [47, 0]
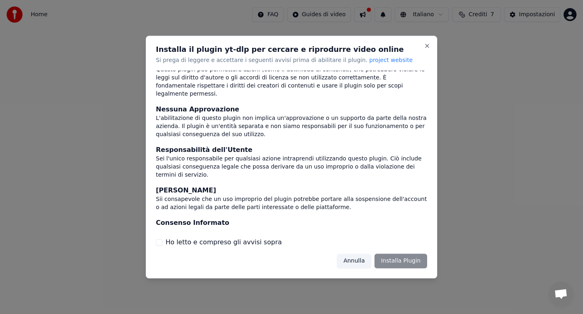
click at [161, 244] on div "Ho letto e compreso gli avvisi sopra" at bounding box center [291, 242] width 271 height 10
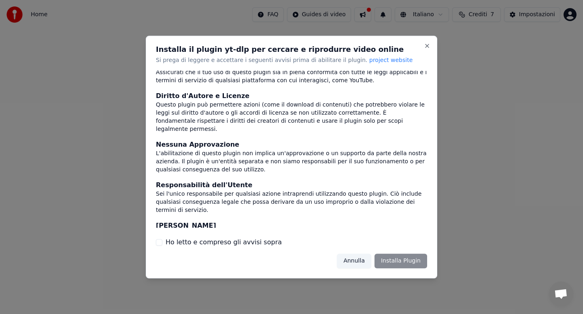
scroll to position [0, 0]
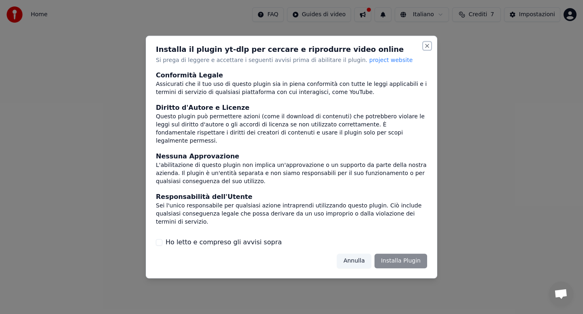
click at [427, 46] on button "Close" at bounding box center [427, 45] width 6 height 6
click at [427, 45] on button "Close" at bounding box center [427, 45] width 6 height 6
click at [397, 263] on div "Annulla Installa Plugin" at bounding box center [382, 260] width 90 height 15
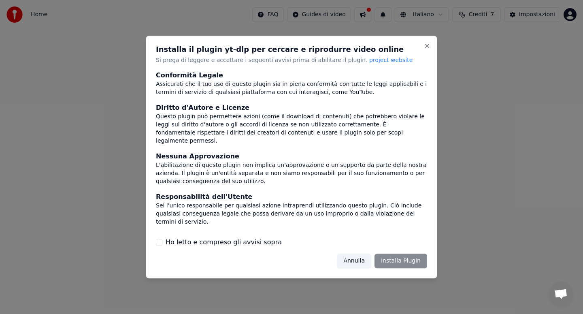
click at [350, 263] on button "Annulla" at bounding box center [354, 260] width 34 height 15
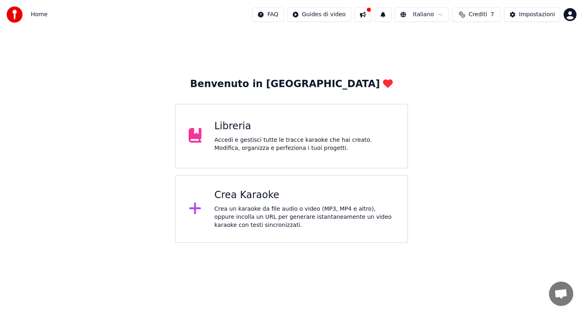
click at [290, 150] on div "Accedi e gestisci tutte le tracce karaoke che hai creato. Modifica, organizza e…" at bounding box center [304, 144] width 180 height 16
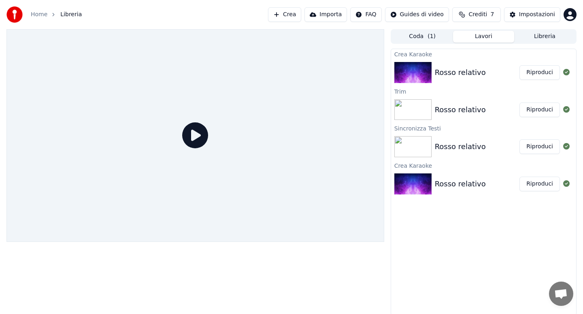
click at [291, 17] on button "Crea" at bounding box center [284, 14] width 33 height 15
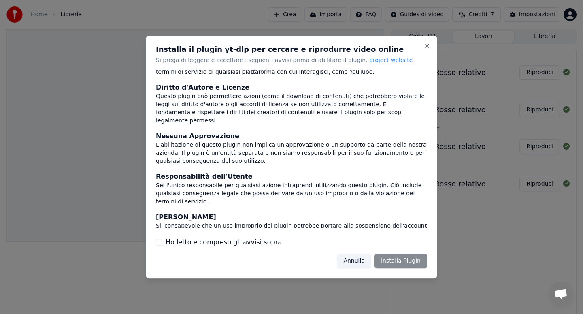
scroll to position [47, 0]
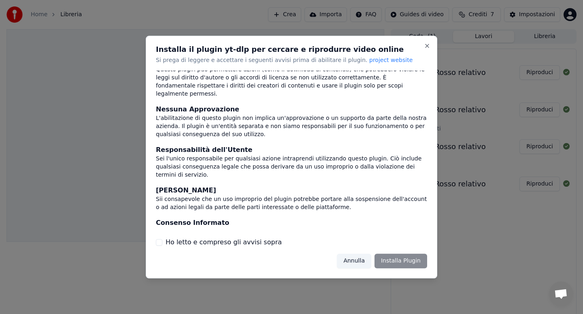
click at [196, 242] on label "Ho letto e compreso gli avvisi sopra" at bounding box center [223, 242] width 116 height 10
click at [162, 242] on button "Ho letto e compreso gli avvisi sopra" at bounding box center [159, 242] width 6 height 6
click at [384, 263] on button "Installa Plugin" at bounding box center [400, 260] width 53 height 15
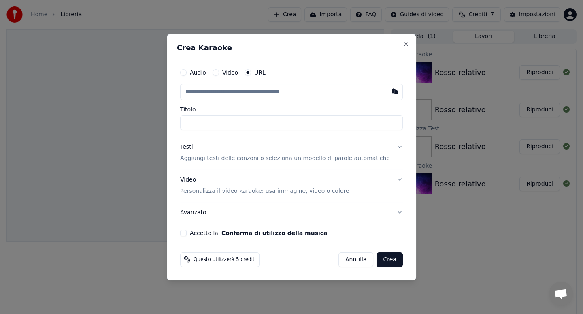
click at [227, 73] on div "Video" at bounding box center [224, 72] width 25 height 6
click at [219, 72] on button "Video" at bounding box center [215, 72] width 6 height 6
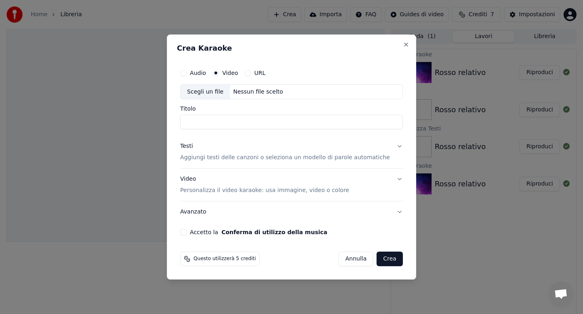
click at [251, 73] on button "URL" at bounding box center [247, 73] width 6 height 6
click at [220, 94] on input "text" at bounding box center [291, 92] width 223 height 16
paste input "**********"
type input "**********"
click at [214, 124] on input "Titolo" at bounding box center [291, 122] width 223 height 15
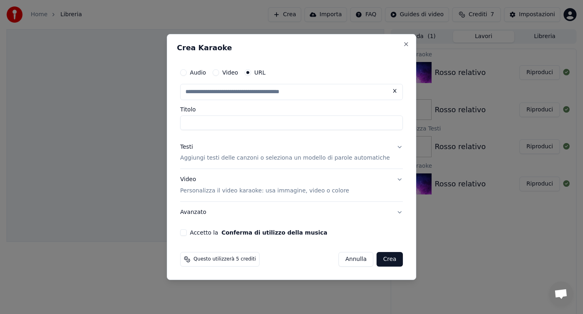
type input "**********"
click at [214, 155] on p "Aggiungi testi delle canzoni o seleziona un modello di parole automatiche" at bounding box center [285, 158] width 210 height 8
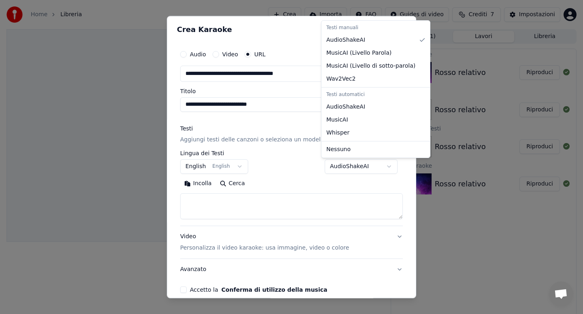
click at [360, 163] on body "**********" at bounding box center [291, 157] width 583 height 314
select select "**********"
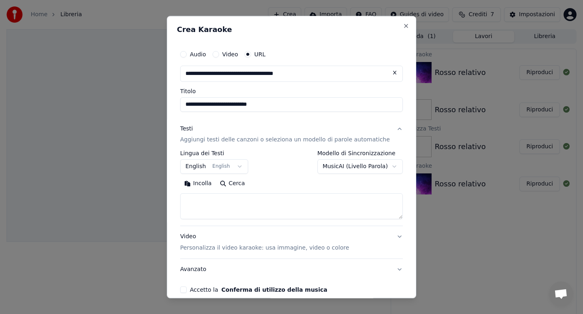
click at [227, 167] on body "**********" at bounding box center [291, 157] width 583 height 314
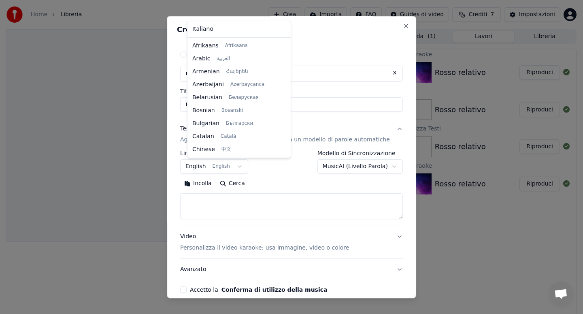
scroll to position [65, 0]
select select "**"
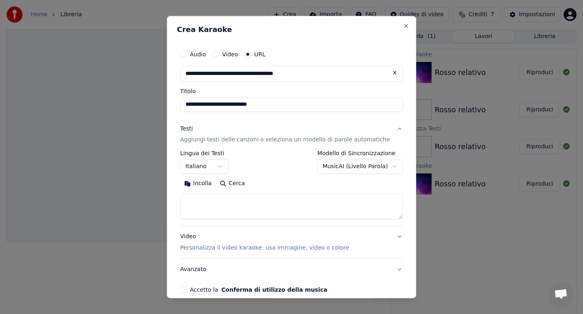
click at [294, 140] on p "Aggiungi testi delle canzoni o seleziona un modello di parole automatiche" at bounding box center [285, 140] width 210 height 8
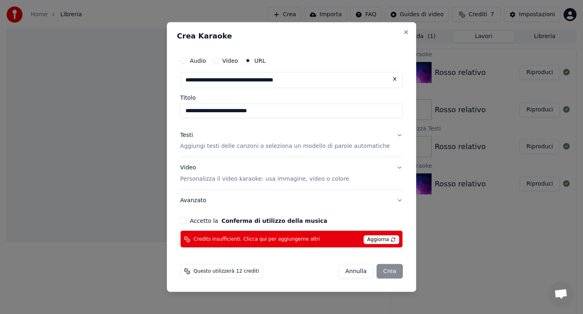
click at [292, 144] on p "Aggiungi testi delle canzoni o seleziona un modello di parole automatiche" at bounding box center [285, 146] width 210 height 8
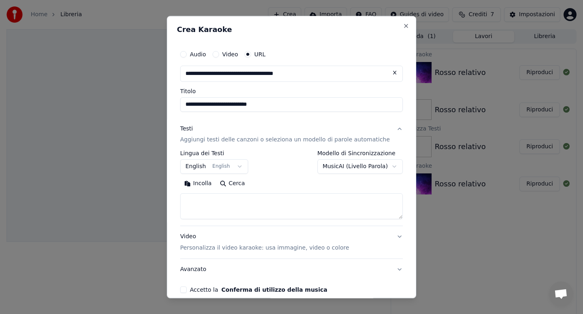
click at [201, 199] on textarea at bounding box center [291, 206] width 223 height 26
paste textarea "**********"
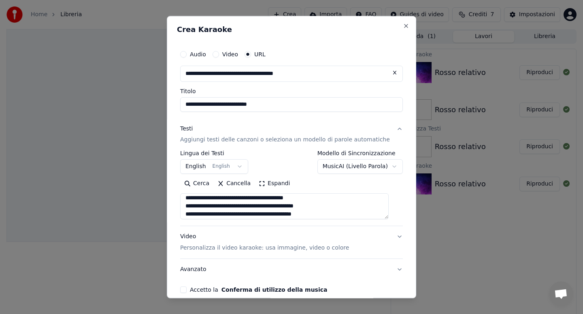
scroll to position [217, 0]
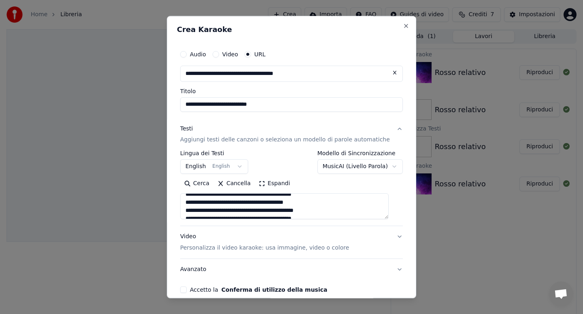
type textarea "**********"
click at [209, 246] on p "Personalizza il video karaoke: usa immagine, video o colore" at bounding box center [264, 248] width 169 height 8
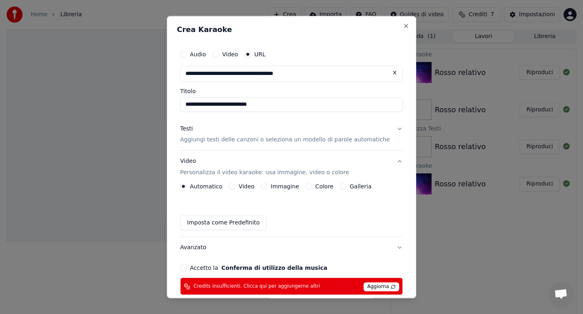
click at [251, 186] on label "Video" at bounding box center [246, 187] width 16 height 6
click at [235, 186] on button "Video" at bounding box center [232, 186] width 6 height 6
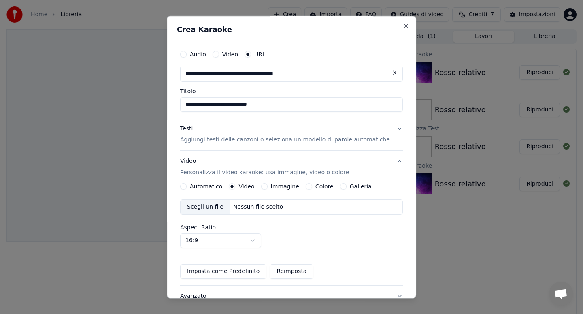
click at [287, 185] on label "Immagine" at bounding box center [285, 187] width 28 height 6
click at [267, 185] on button "Immagine" at bounding box center [264, 186] width 6 height 6
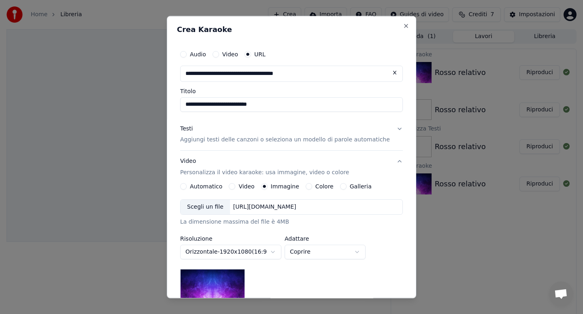
click at [324, 187] on label "Colore" at bounding box center [324, 187] width 18 height 6
click at [312, 187] on button "Colore" at bounding box center [308, 186] width 6 height 6
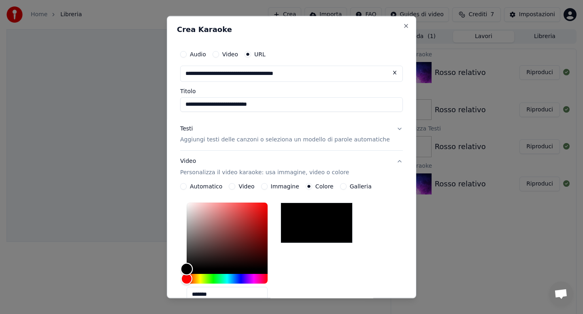
click at [252, 252] on div "Color" at bounding box center [227, 236] width 81 height 66
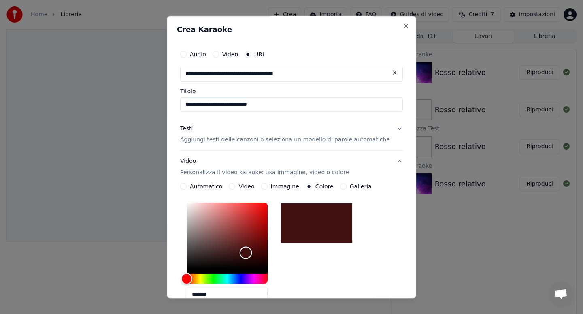
type input "*******"
click at [267, 209] on div "Color" at bounding box center [227, 236] width 81 height 66
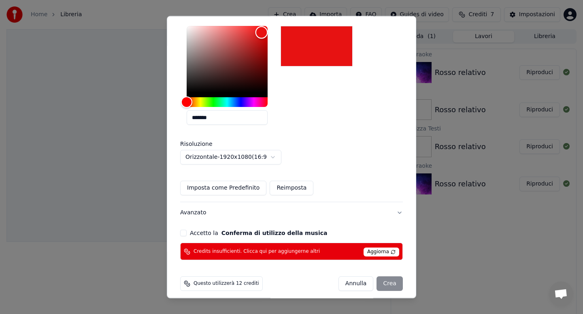
scroll to position [180, 0]
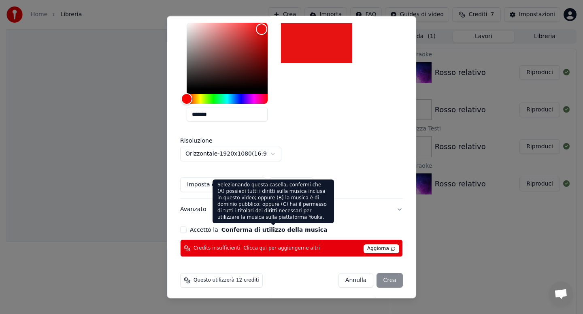
click at [302, 229] on button "Conferma di utilizzo della musica" at bounding box center [274, 230] width 106 height 6
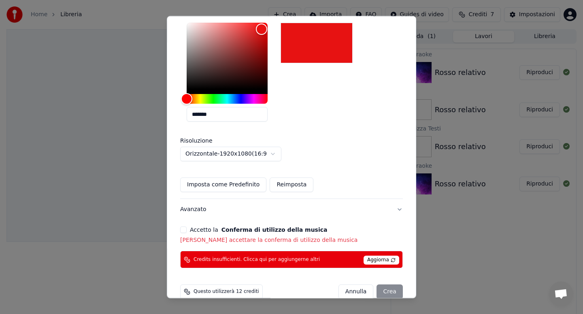
click at [187, 231] on button "Accetto la Conferma di utilizzo della musica" at bounding box center [183, 230] width 6 height 6
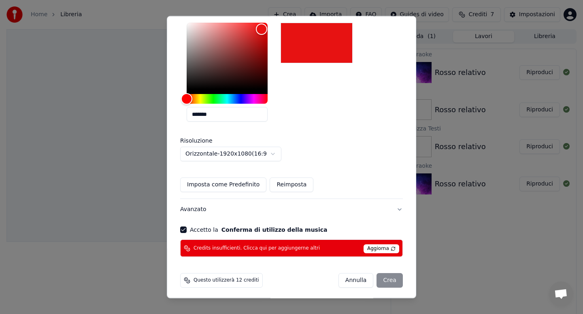
click at [388, 246] on span "Aggiorna" at bounding box center [381, 248] width 36 height 9
click at [382, 288] on div "Questo utilizzerà 12 crediti Annulla Crea" at bounding box center [291, 280] width 229 height 21
click at [381, 278] on div "Annulla Crea" at bounding box center [370, 280] width 64 height 15
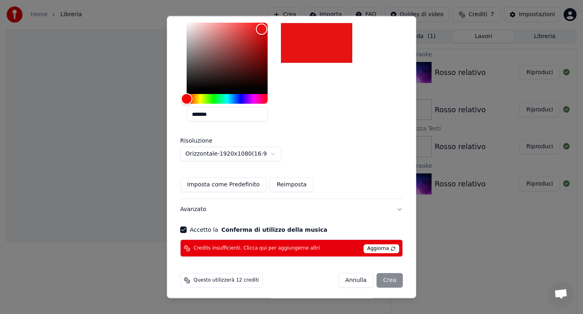
click at [312, 141] on div "**********" at bounding box center [291, 91] width 223 height 142
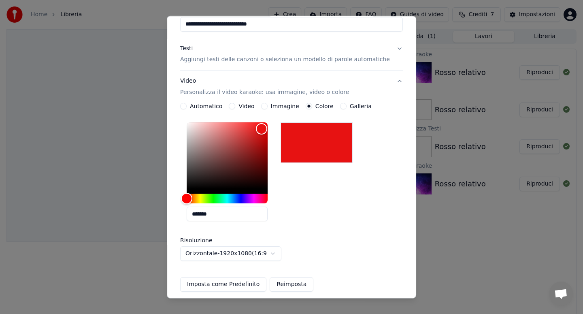
scroll to position [0, 0]
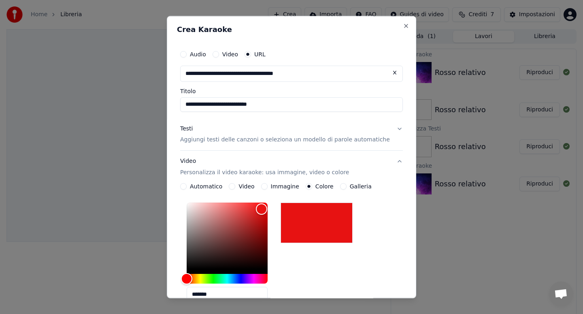
click at [390, 127] on button "Testi Aggiungi testi delle canzoni o seleziona un modello di parole automatiche" at bounding box center [291, 134] width 223 height 32
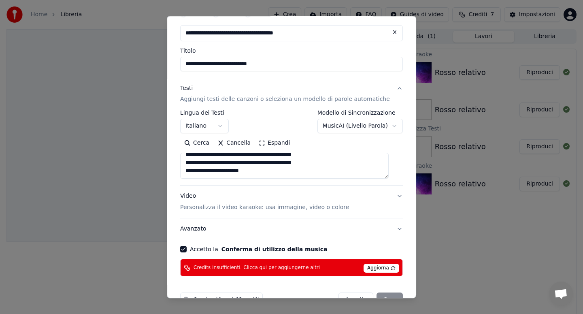
scroll to position [63, 0]
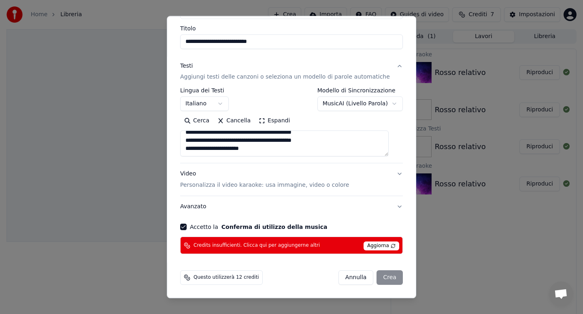
click at [243, 276] on span "Questo utilizzerà 12 crediti" at bounding box center [226, 277] width 66 height 6
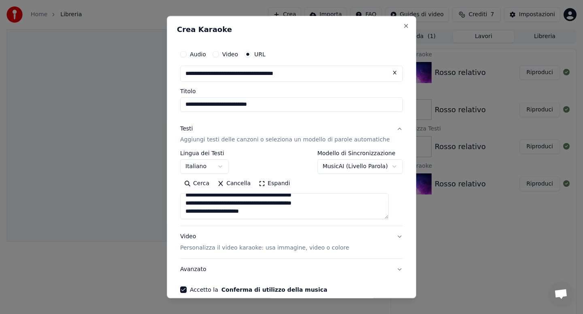
click at [237, 177] on button "Cancella" at bounding box center [233, 183] width 41 height 13
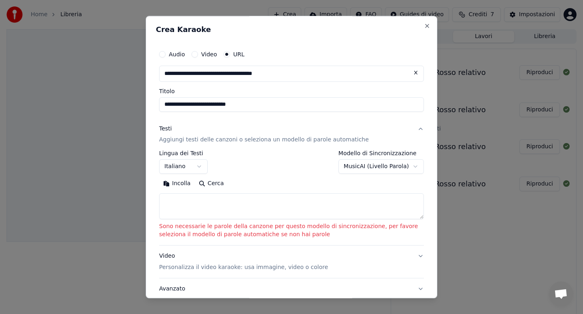
click at [234, 195] on textarea at bounding box center [291, 206] width 265 height 26
paste textarea "**********"
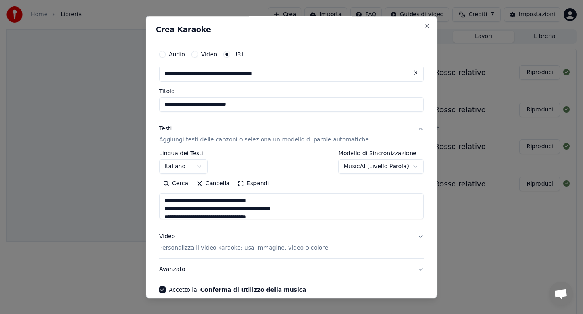
scroll to position [236, 0]
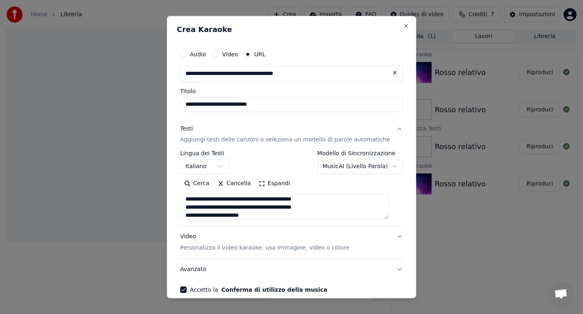
type textarea "**********"
click at [332, 162] on body "**********" at bounding box center [291, 157] width 583 height 314
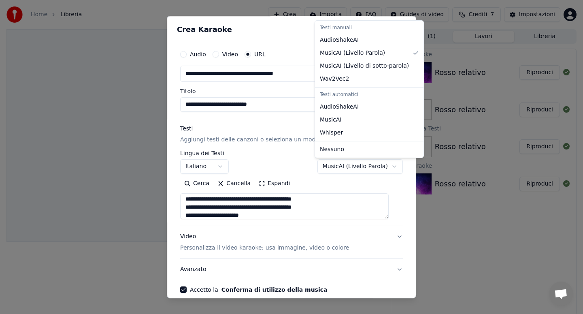
select select "**********"
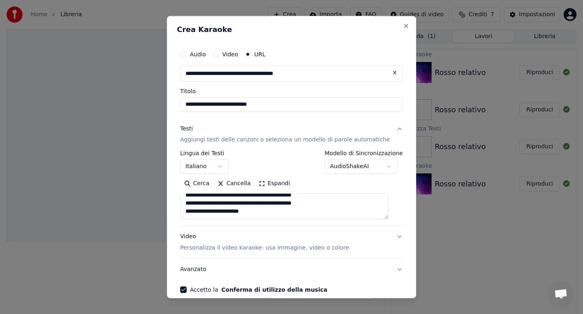
scroll to position [39, 0]
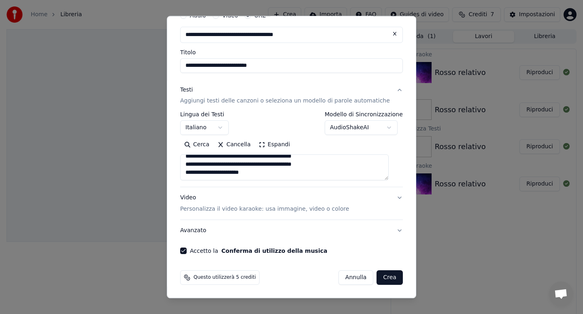
click at [379, 278] on button "Crea" at bounding box center [390, 277] width 26 height 15
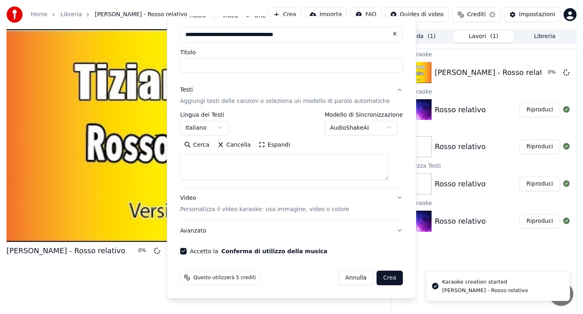
scroll to position [0, 0]
select select
